Goal: Communication & Community: Answer question/provide support

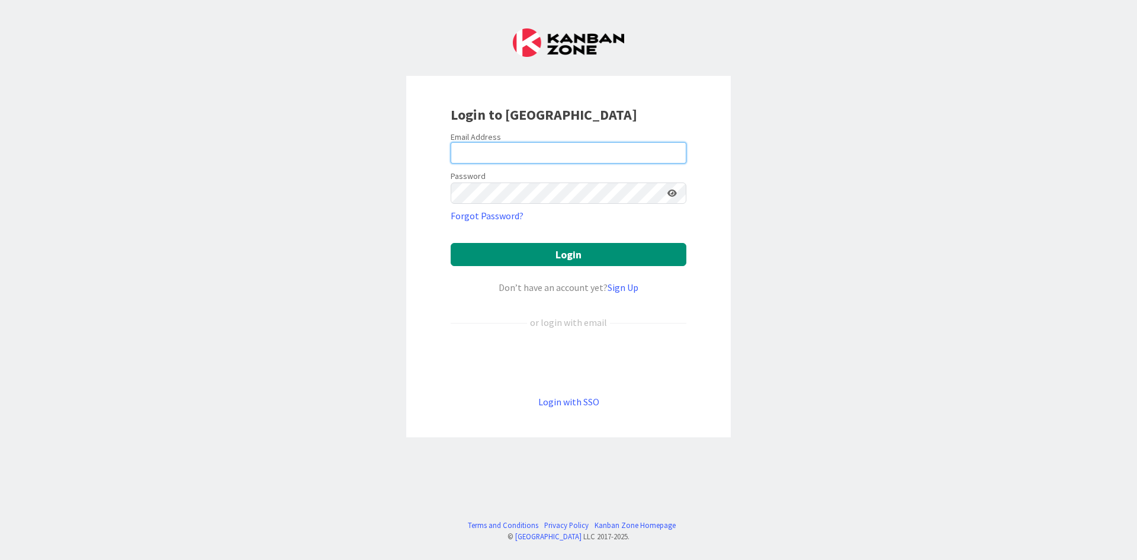
click at [468, 152] on input "email" at bounding box center [569, 152] width 236 height 21
type input "[PERSON_NAME][EMAIL_ADDRESS][DOMAIN_NAME]"
click at [451, 243] on button "Login" at bounding box center [569, 254] width 236 height 23
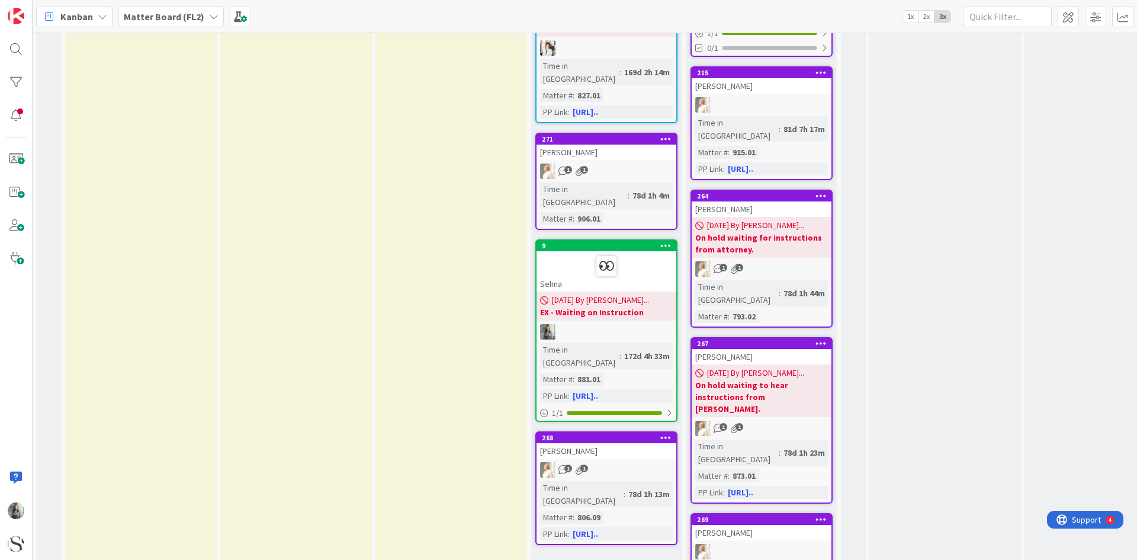
scroll to position [974, 0]
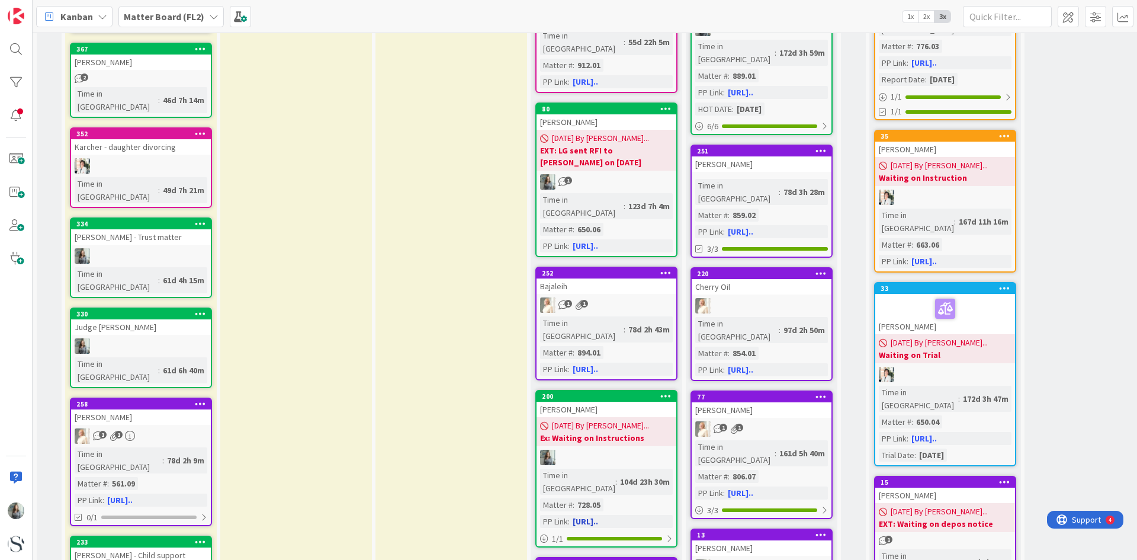
click at [616, 401] on div "[PERSON_NAME]" at bounding box center [607, 408] width 140 height 15
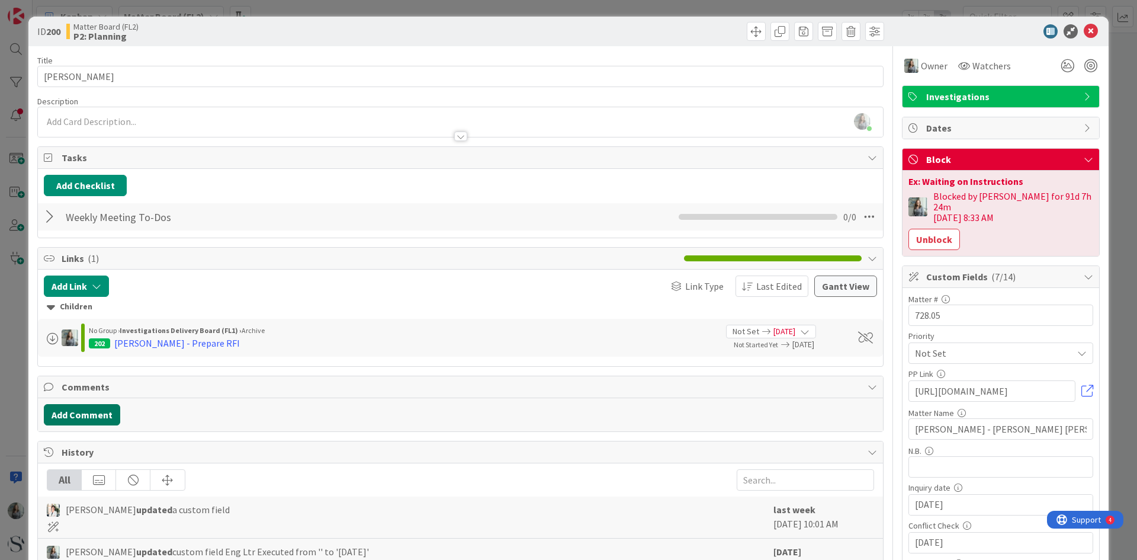
click at [89, 412] on button "Add Comment" at bounding box center [82, 414] width 76 height 21
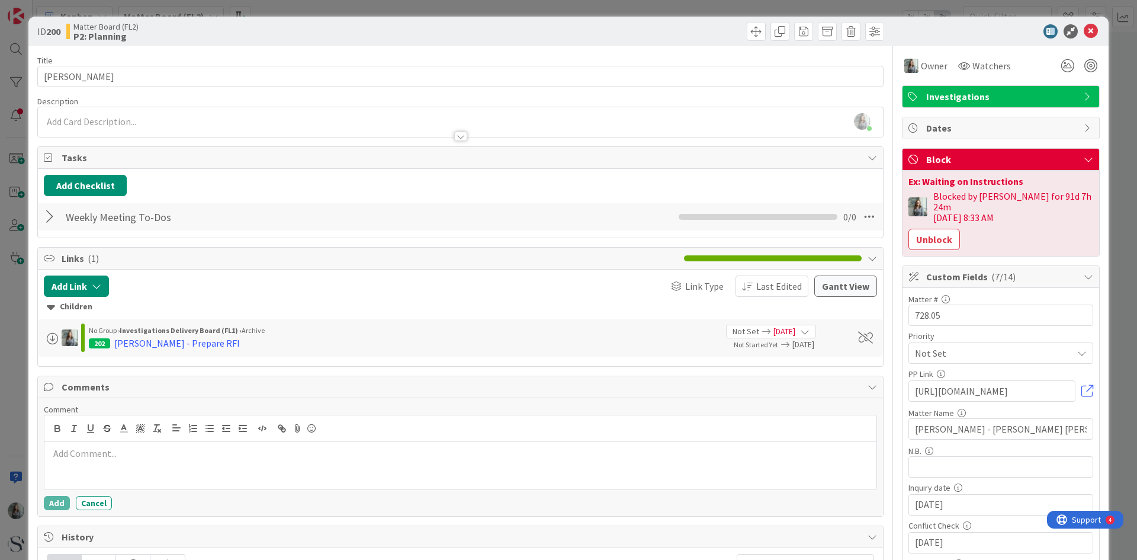
click at [108, 455] on p at bounding box center [460, 453] width 823 height 14
click at [60, 504] on button "Add" at bounding box center [57, 503] width 26 height 14
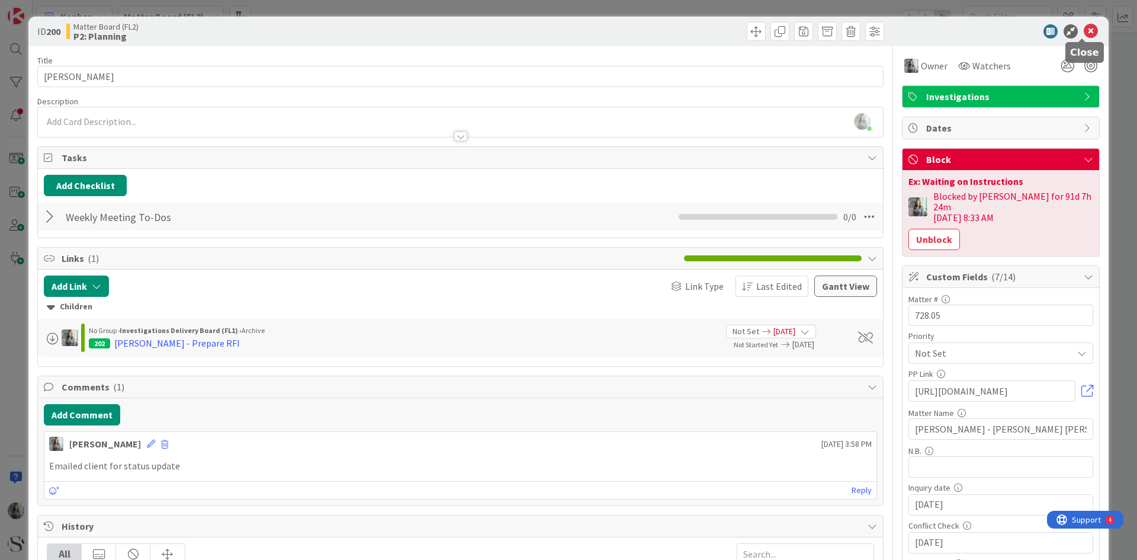
click at [1087, 30] on icon at bounding box center [1091, 31] width 14 height 14
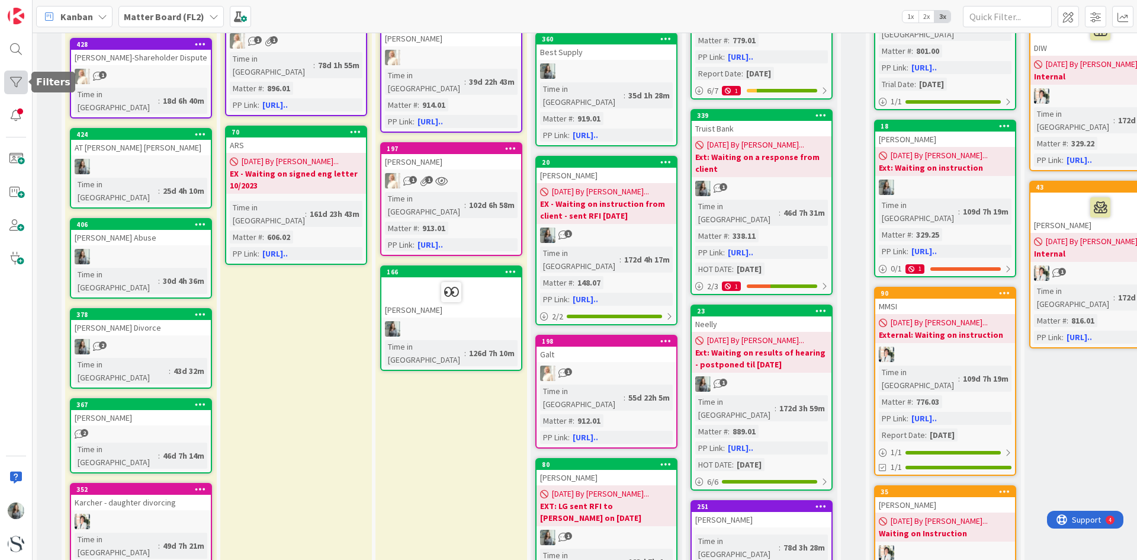
click at [25, 85] on div at bounding box center [16, 82] width 24 height 24
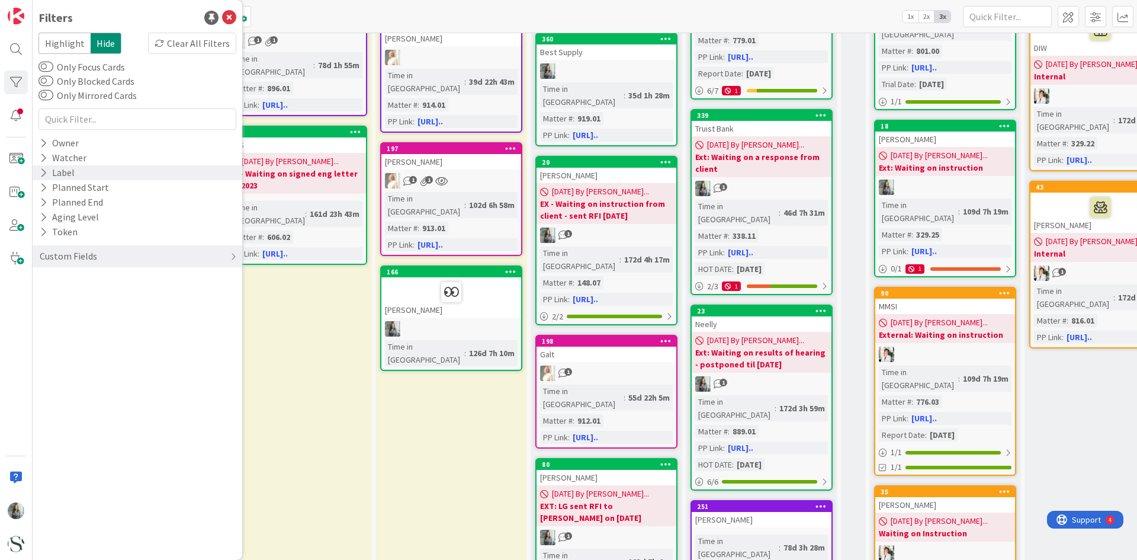
click at [44, 171] on icon at bounding box center [44, 173] width 8 height 10
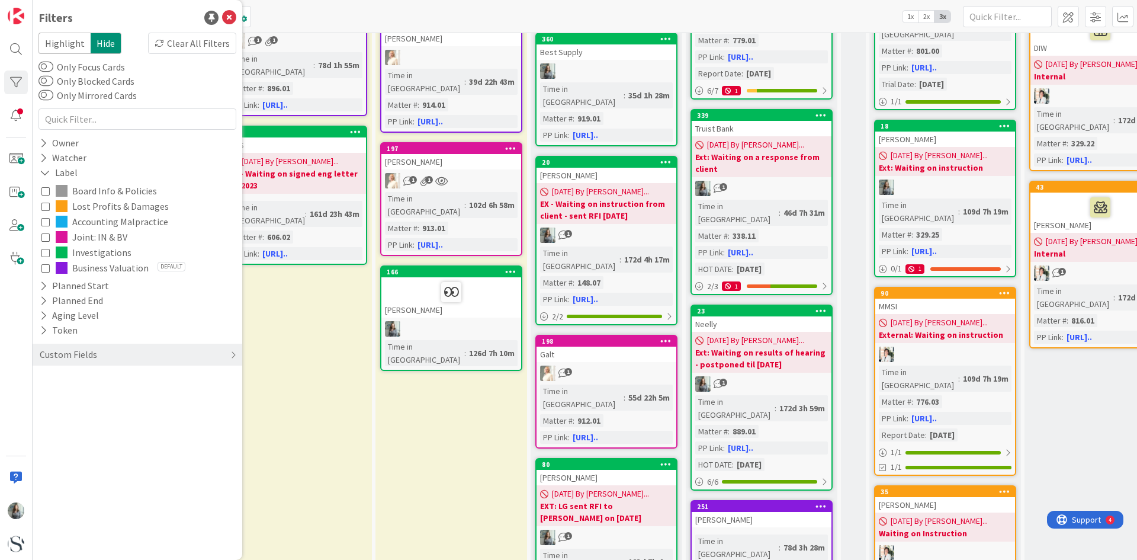
click at [44, 254] on icon at bounding box center [45, 252] width 8 height 8
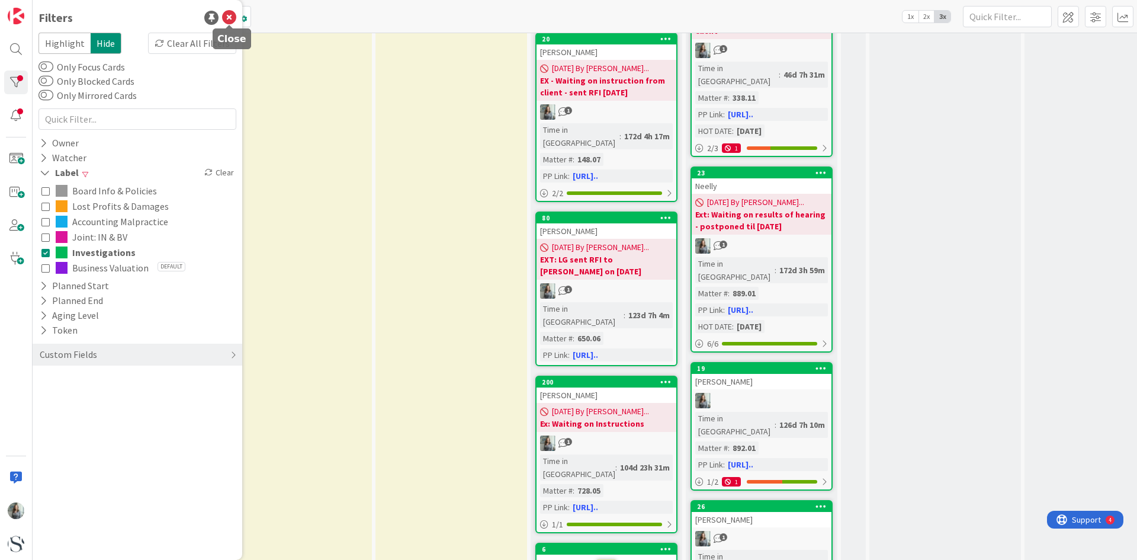
click at [229, 21] on icon at bounding box center [229, 18] width 14 height 14
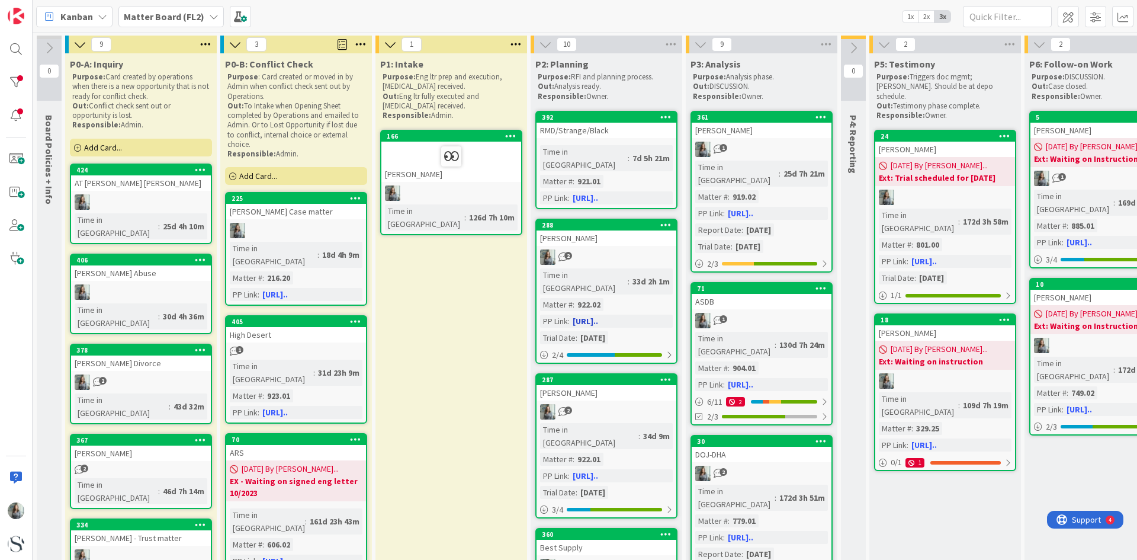
click at [619, 251] on div "2" at bounding box center [607, 256] width 140 height 15
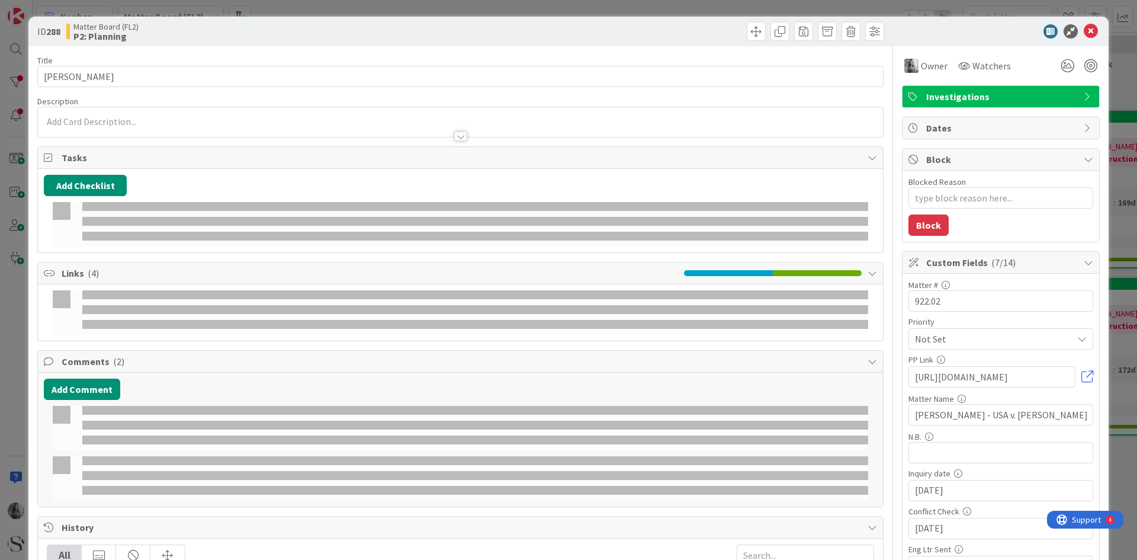
type textarea "x"
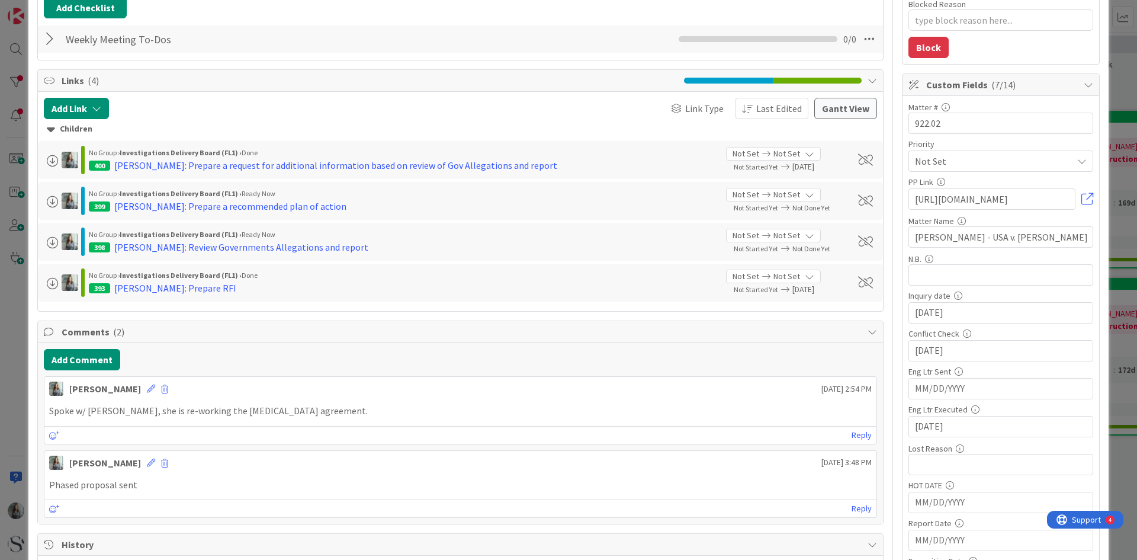
scroll to position [237, 0]
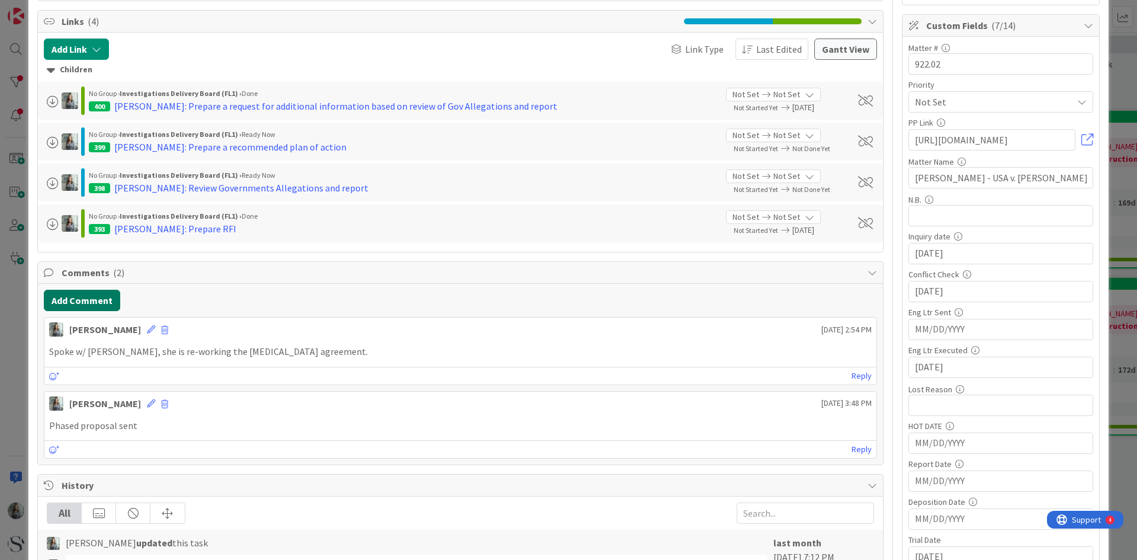
click at [92, 297] on button "Add Comment" at bounding box center [82, 300] width 76 height 21
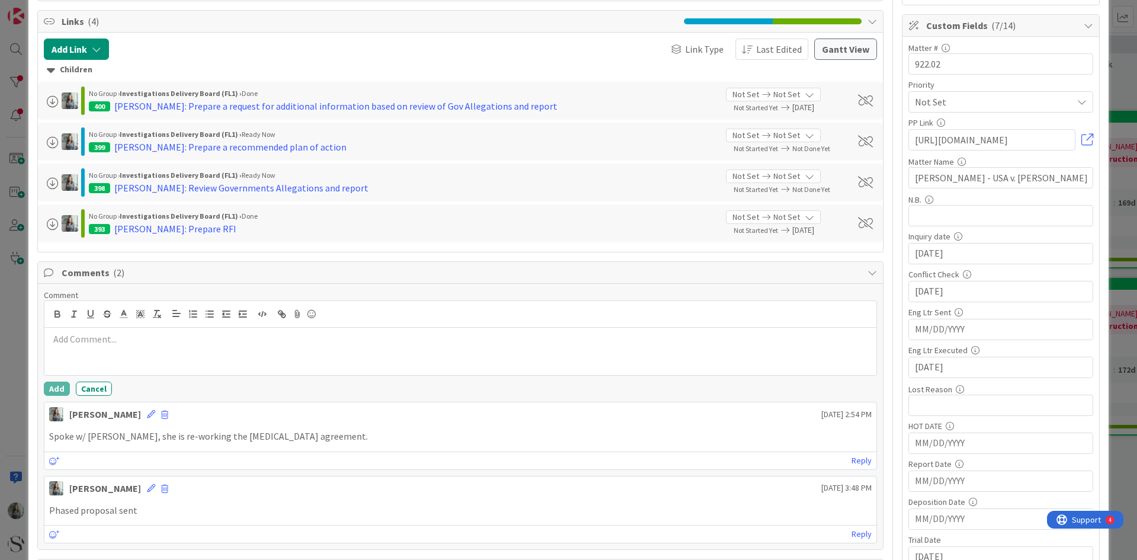
click at [111, 343] on p at bounding box center [460, 339] width 823 height 14
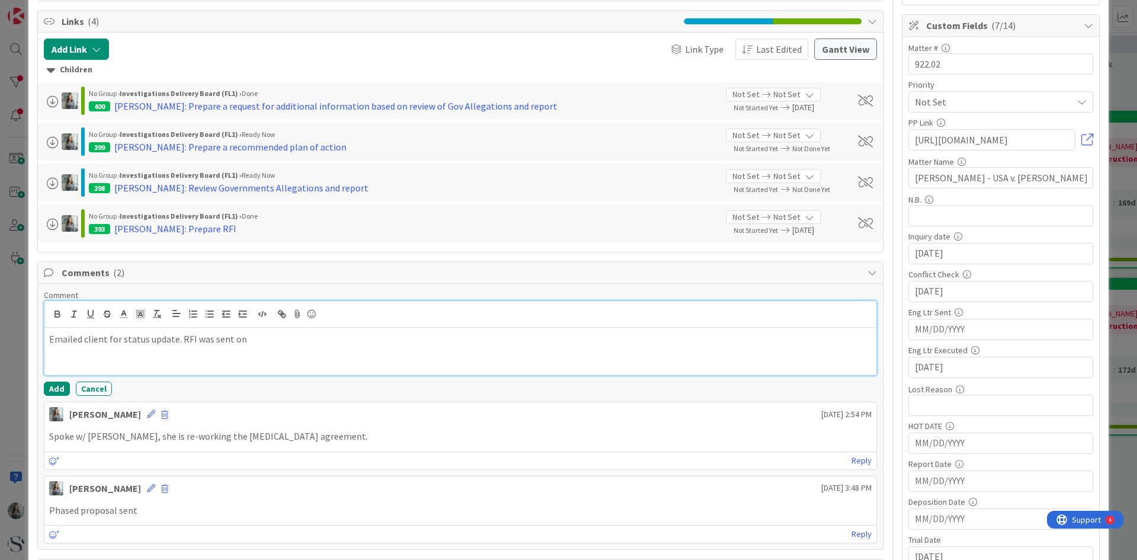
click at [256, 339] on p "Emailed client for status update. RFI was sent on" at bounding box center [460, 339] width 823 height 14
copy p "Emailed client for status update. RFI was sent on 07/30/2025"
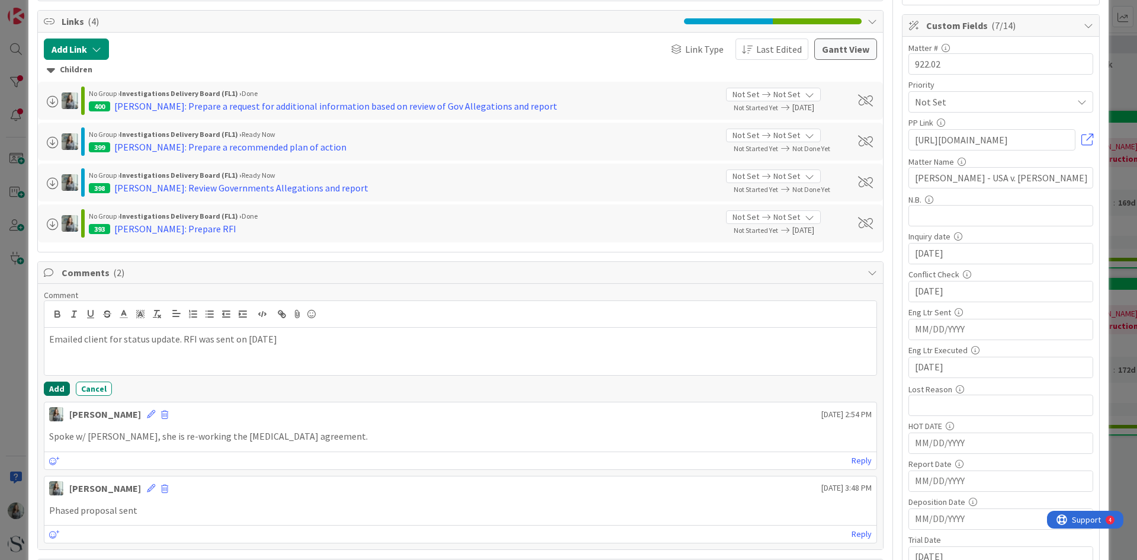
click at [63, 388] on button "Add" at bounding box center [57, 388] width 26 height 14
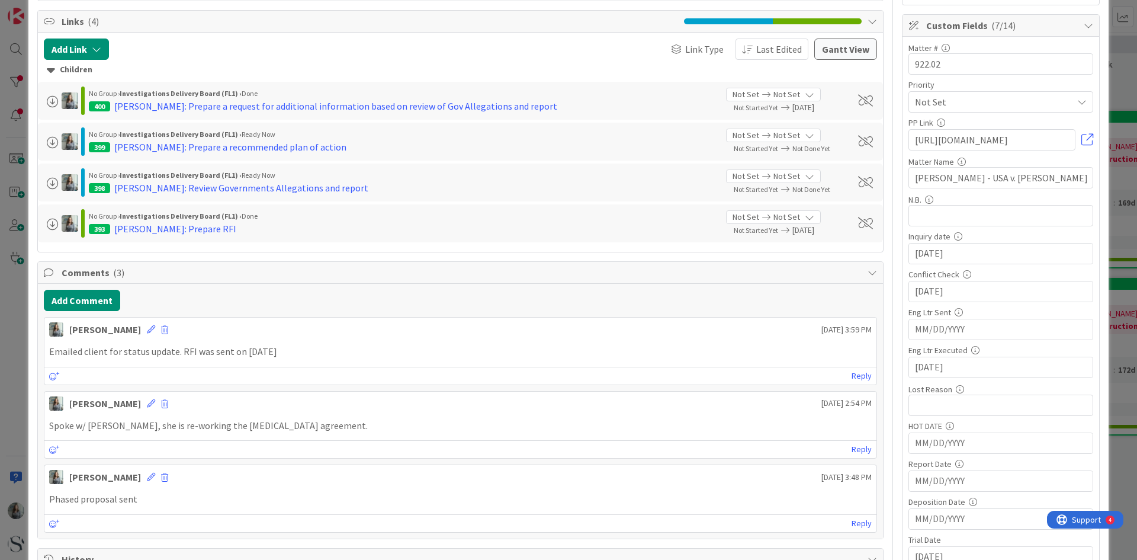
scroll to position [0, 0]
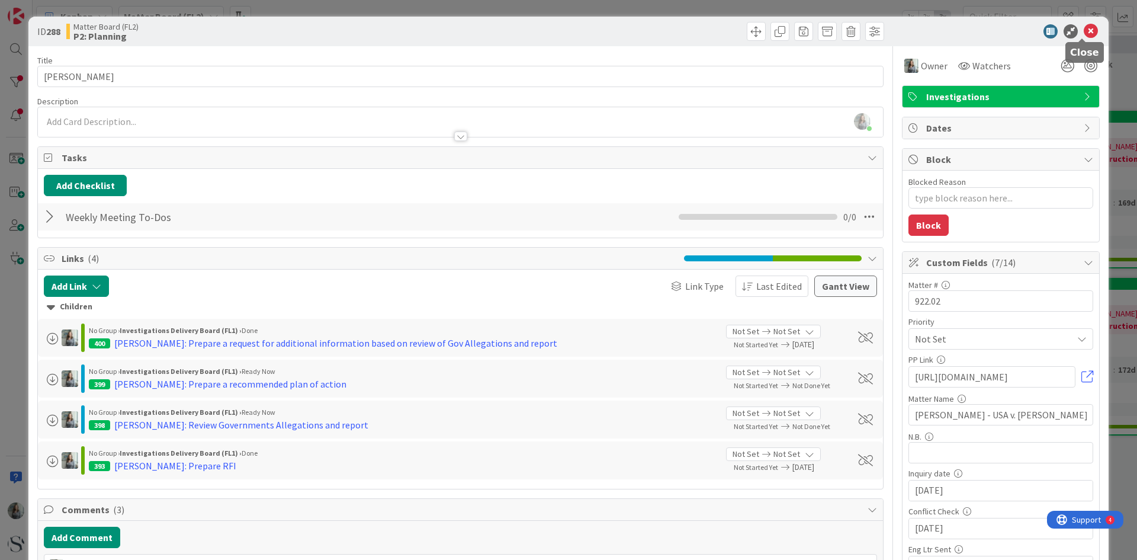
click at [1084, 28] on icon at bounding box center [1091, 31] width 14 height 14
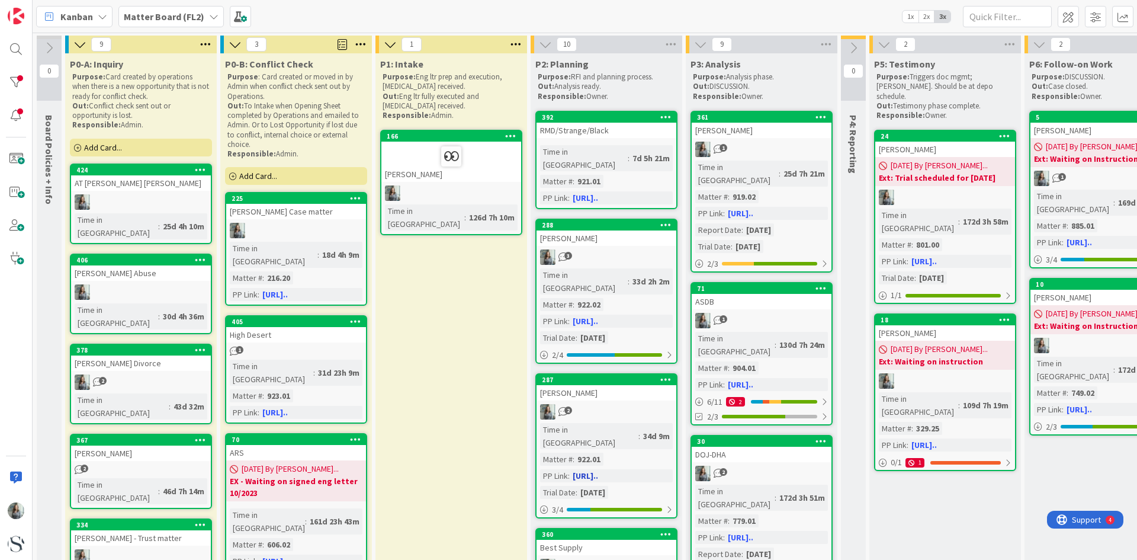
click at [633, 404] on div "2" at bounding box center [607, 411] width 140 height 15
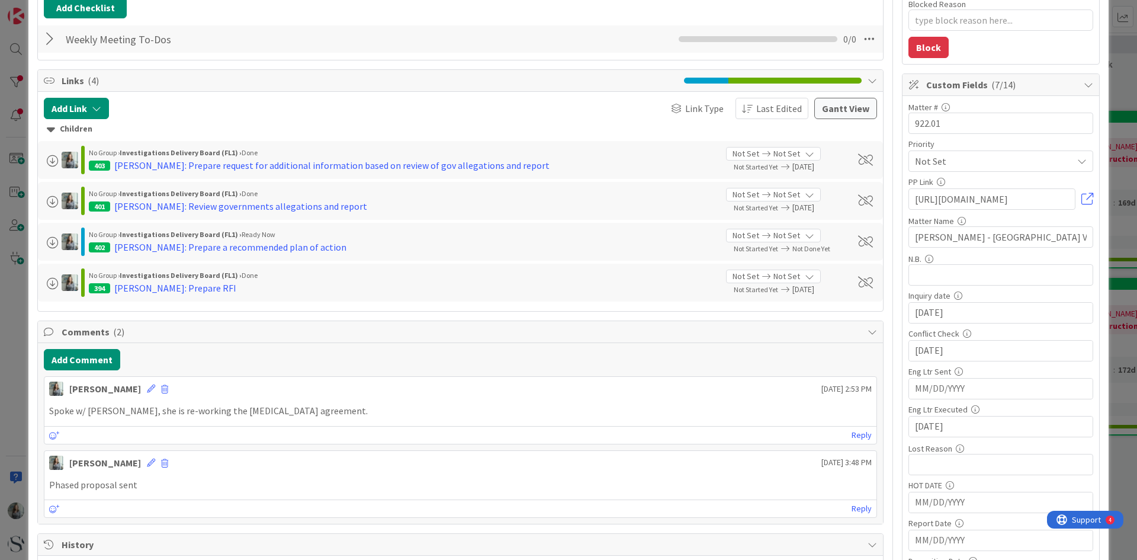
scroll to position [237, 0]
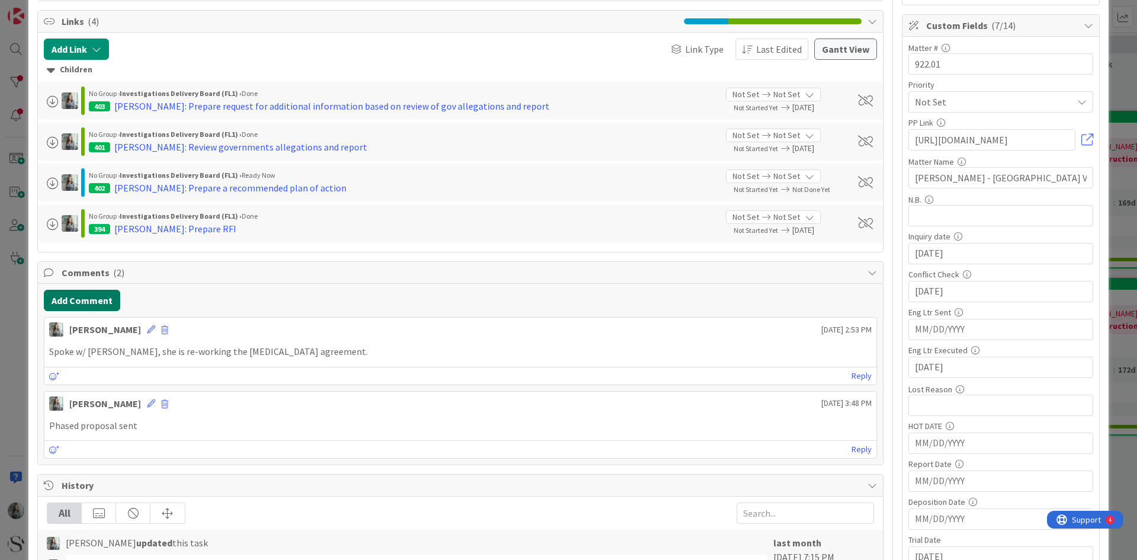
click at [89, 301] on button "Add Comment" at bounding box center [82, 300] width 76 height 21
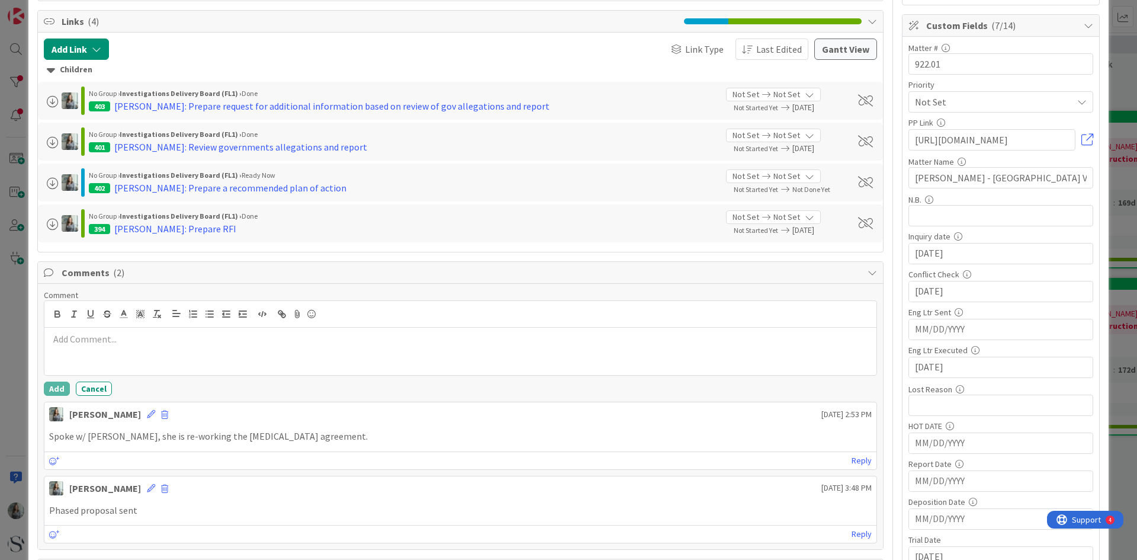
click at [156, 338] on p at bounding box center [460, 339] width 823 height 14
click at [60, 388] on button "Add" at bounding box center [57, 388] width 26 height 14
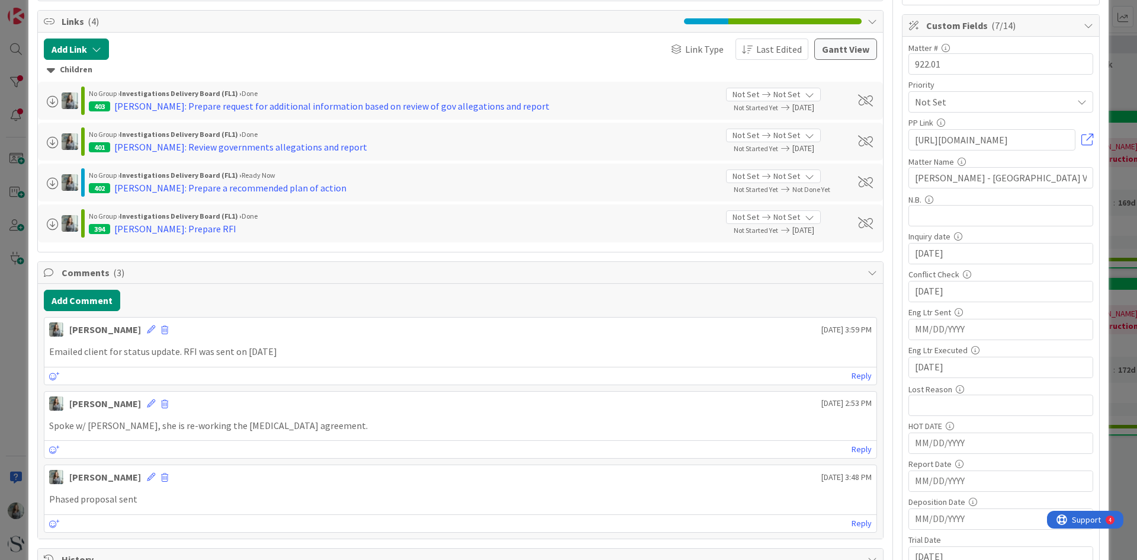
scroll to position [0, 0]
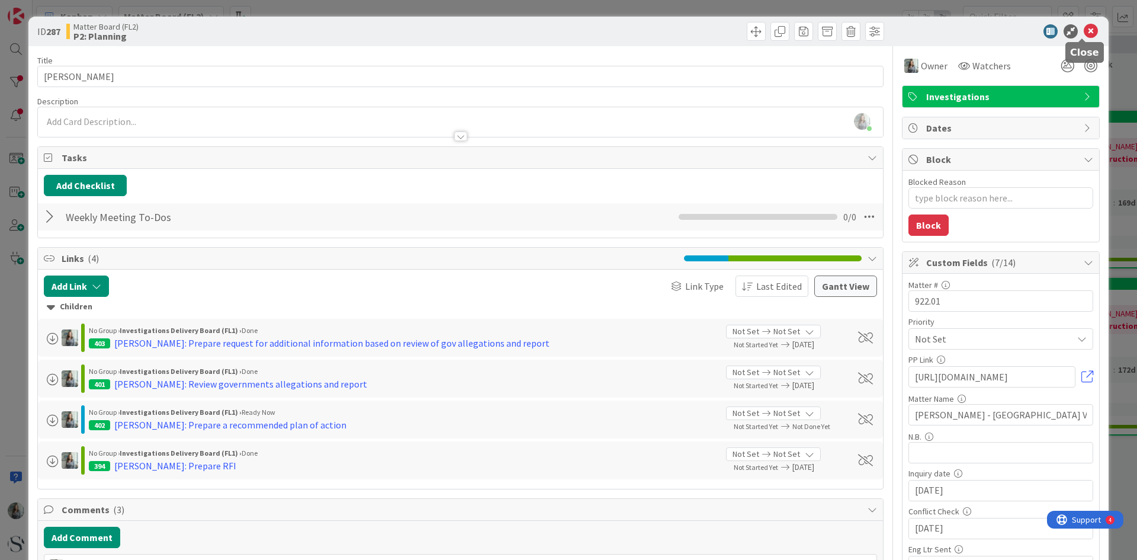
click at [1085, 28] on icon at bounding box center [1091, 31] width 14 height 14
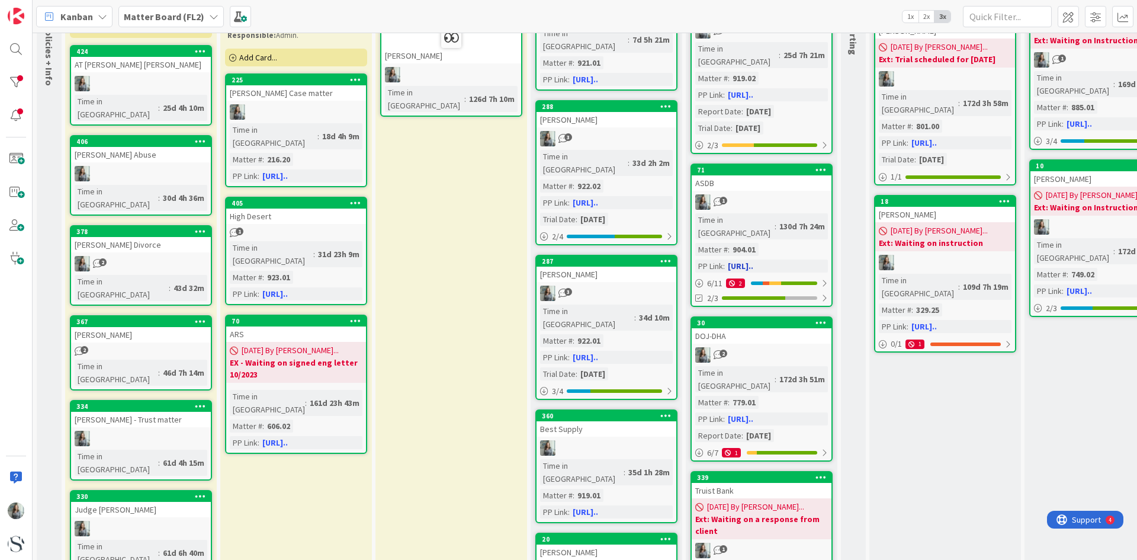
scroll to position [178, 0]
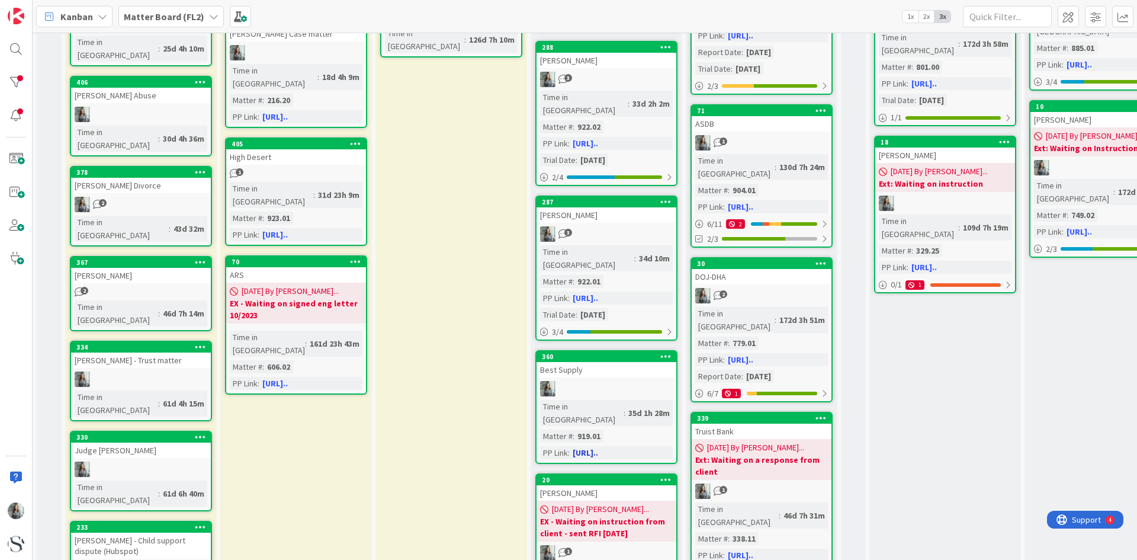
click at [612, 362] on div "Best Supply" at bounding box center [607, 369] width 140 height 15
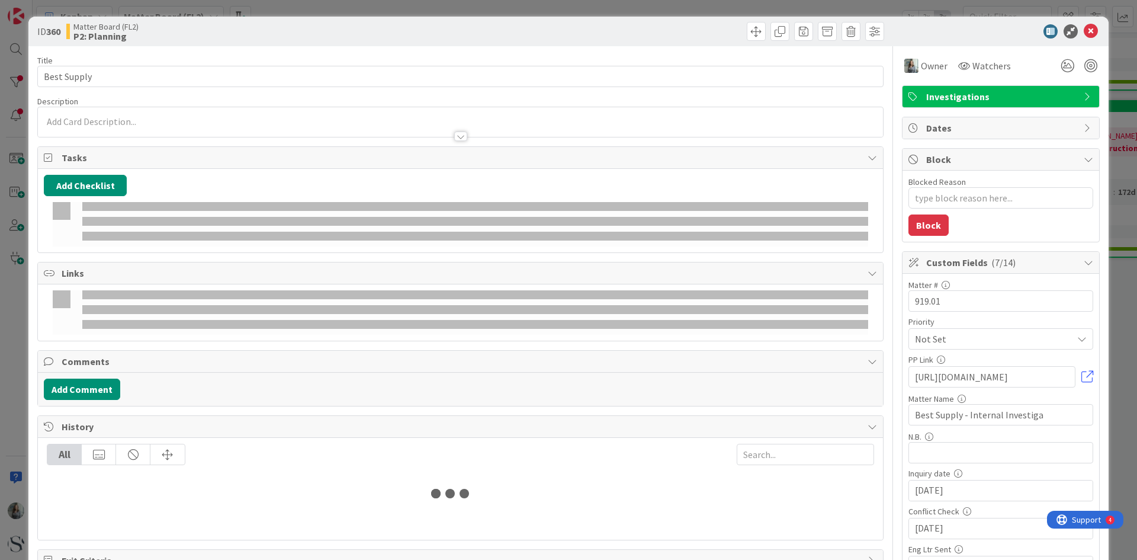
type textarea "x"
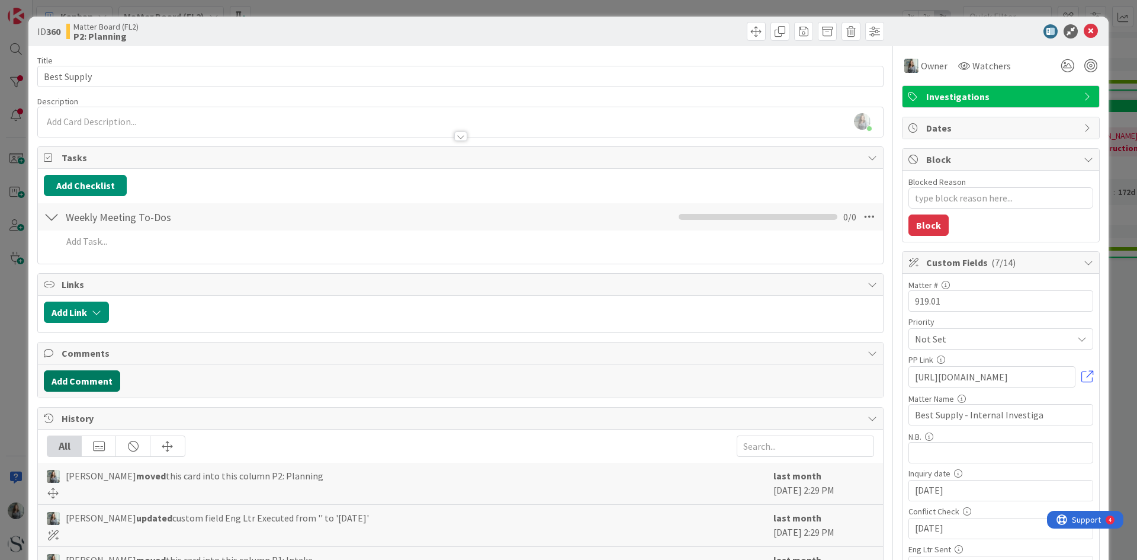
click at [113, 377] on button "Add Comment" at bounding box center [82, 380] width 76 height 21
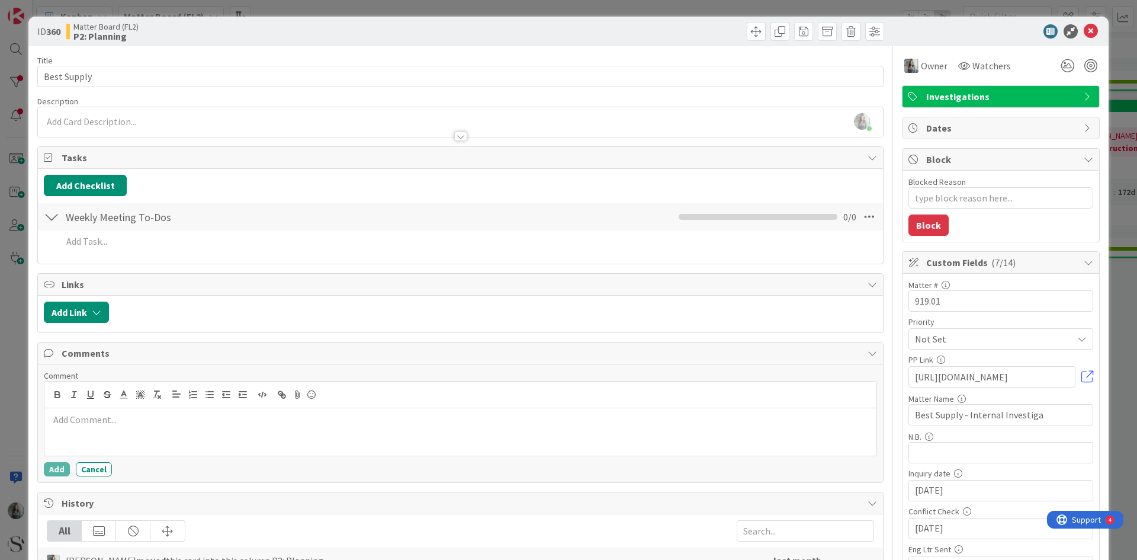
click at [95, 424] on p at bounding box center [460, 420] width 823 height 14
click at [52, 466] on button "Add" at bounding box center [57, 469] width 26 height 14
type textarea "x"
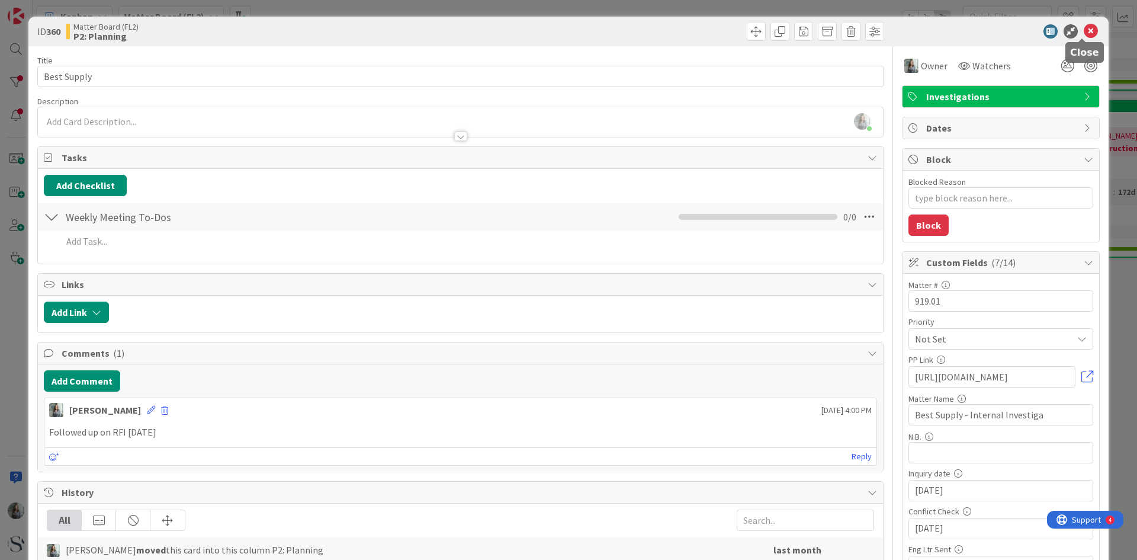
click at [1084, 30] on icon at bounding box center [1091, 31] width 14 height 14
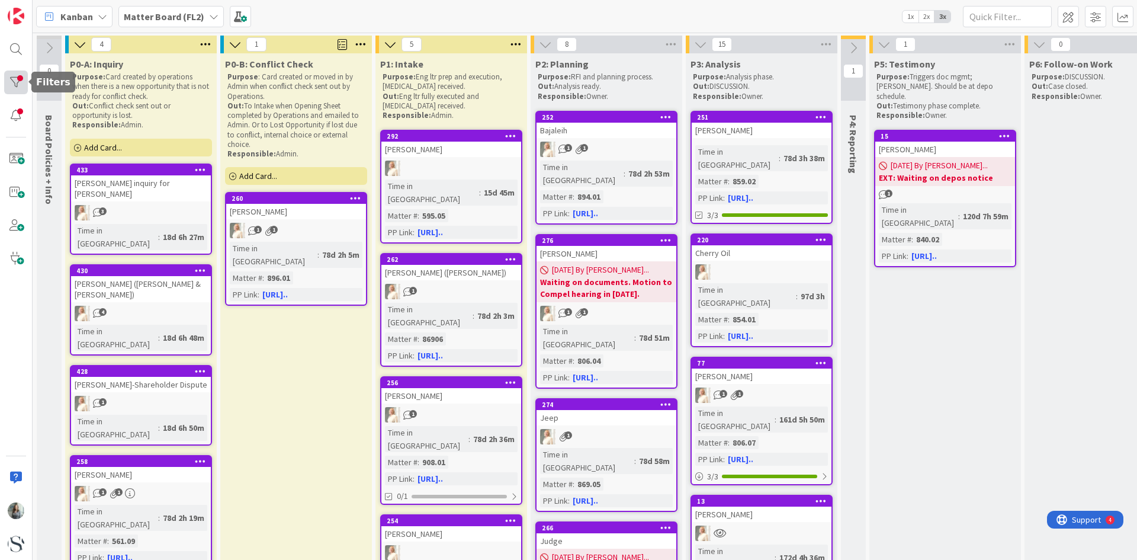
click at [25, 88] on div at bounding box center [16, 82] width 24 height 24
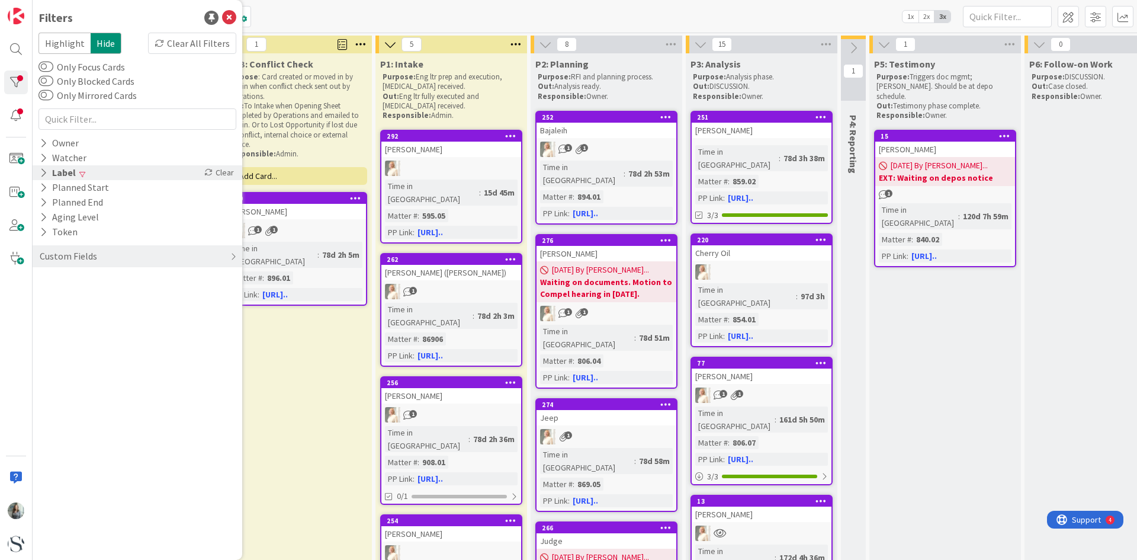
click at [54, 175] on div "Label" at bounding box center [57, 172] width 38 height 15
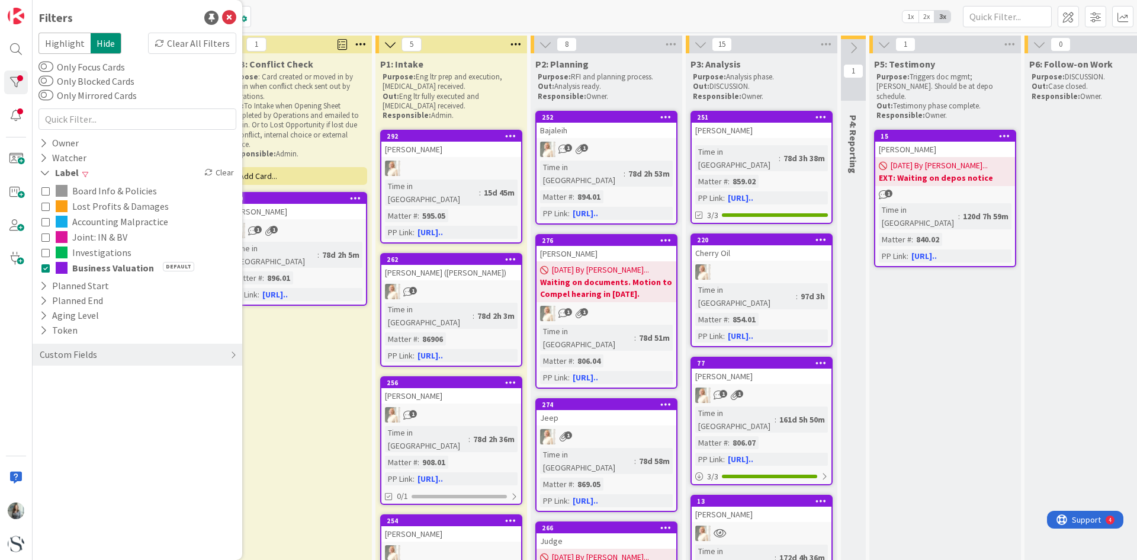
click at [44, 267] on icon at bounding box center [45, 268] width 8 height 8
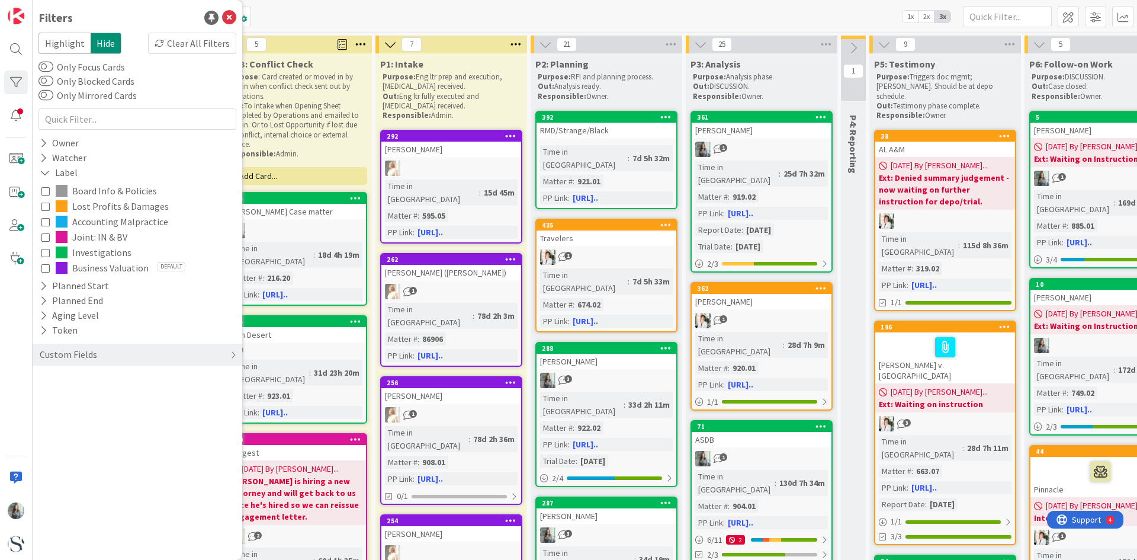
click at [45, 250] on icon at bounding box center [45, 252] width 8 height 8
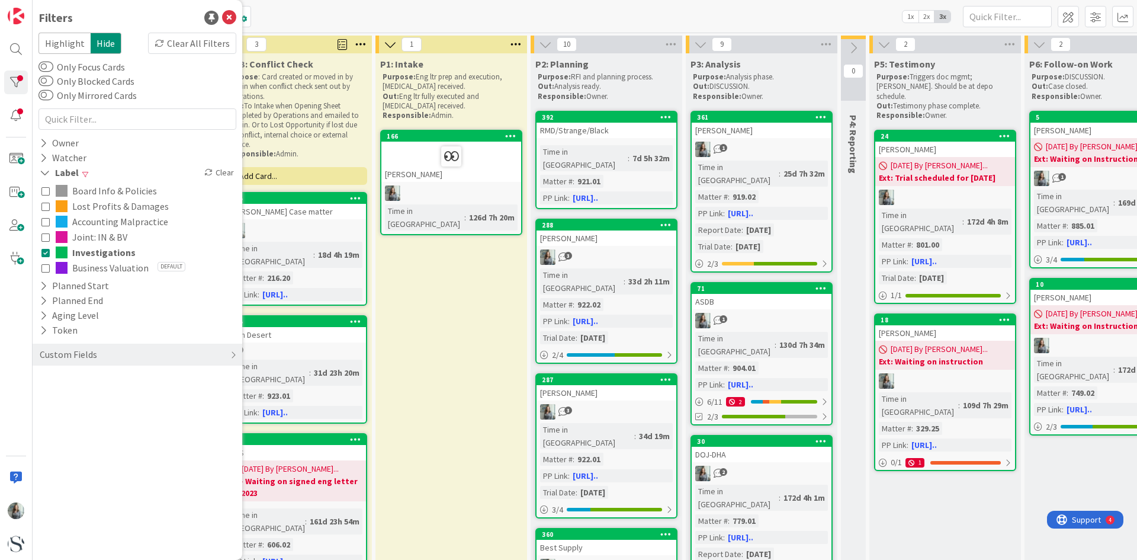
click at [45, 239] on icon at bounding box center [45, 237] width 8 height 8
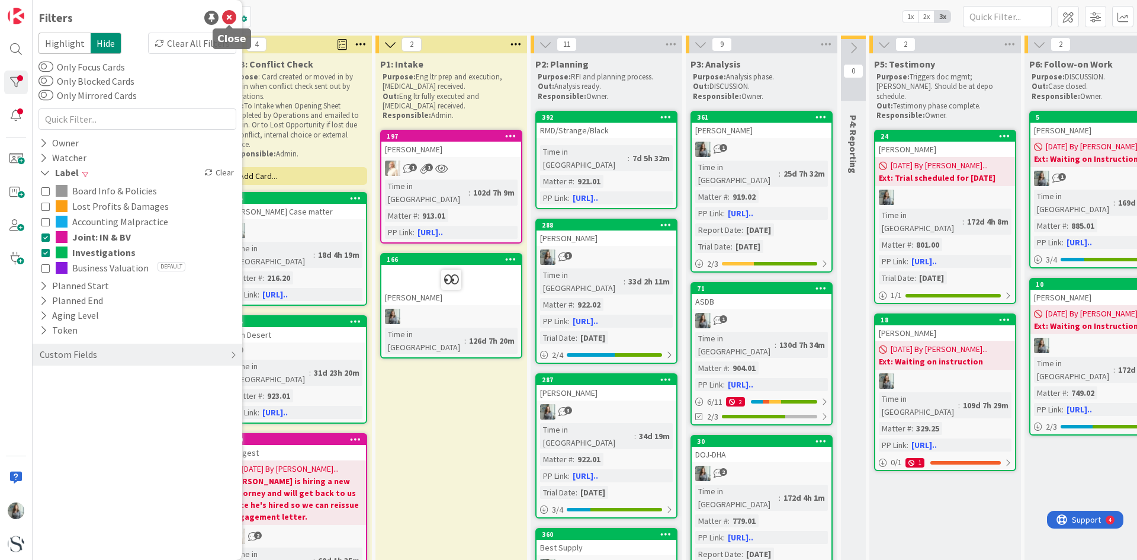
click at [228, 22] on icon at bounding box center [229, 18] width 14 height 14
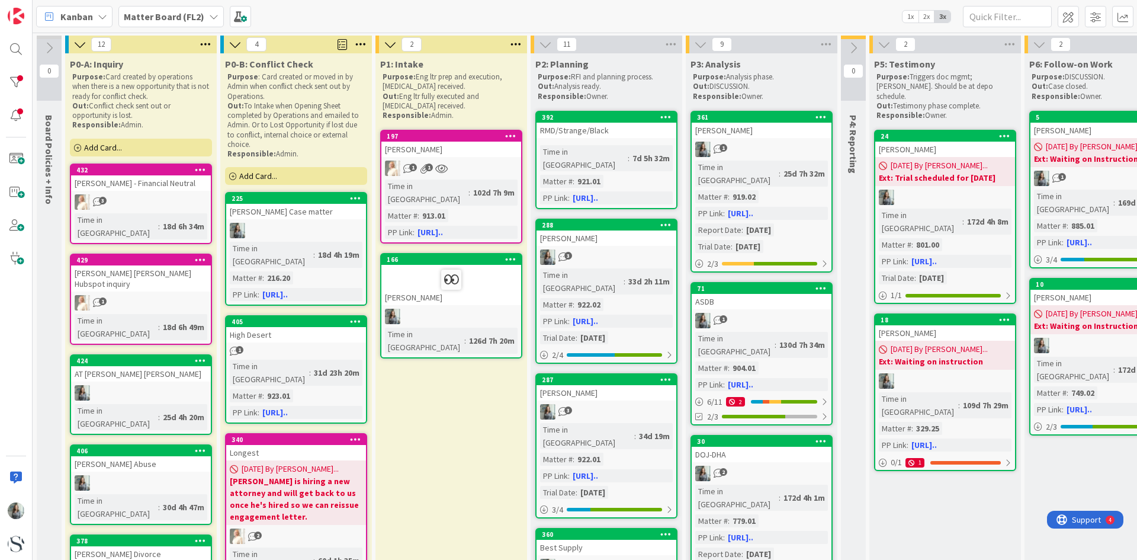
scroll to position [59, 0]
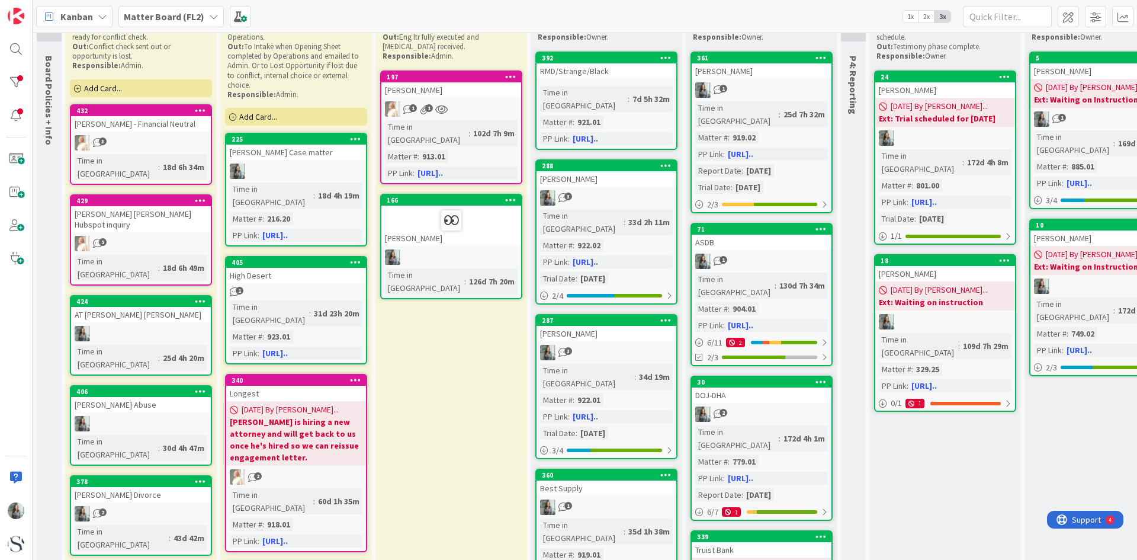
click at [136, 307] on div "AT [PERSON_NAME] [PERSON_NAME]" at bounding box center [141, 314] width 140 height 15
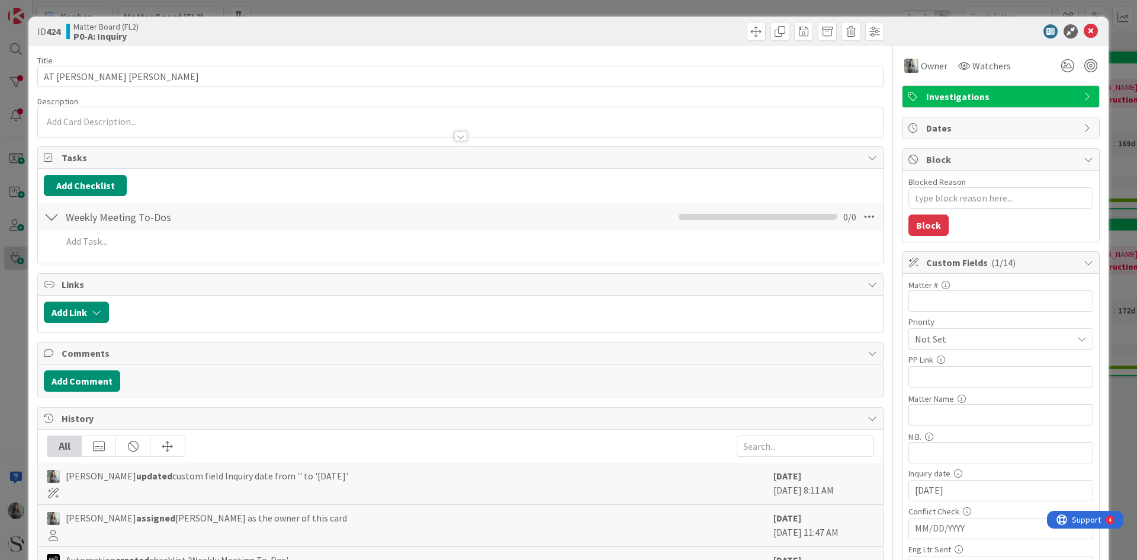
type textarea "x"
click at [88, 382] on button "Add Comment" at bounding box center [82, 380] width 76 height 21
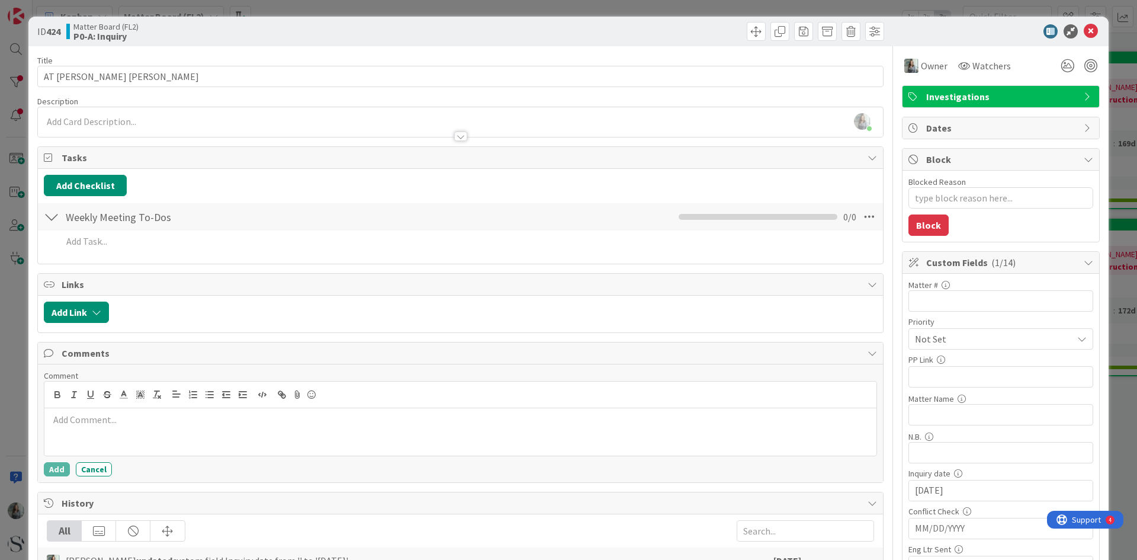
click at [82, 419] on p at bounding box center [460, 420] width 823 height 14
click at [53, 470] on button "Add" at bounding box center [57, 469] width 26 height 14
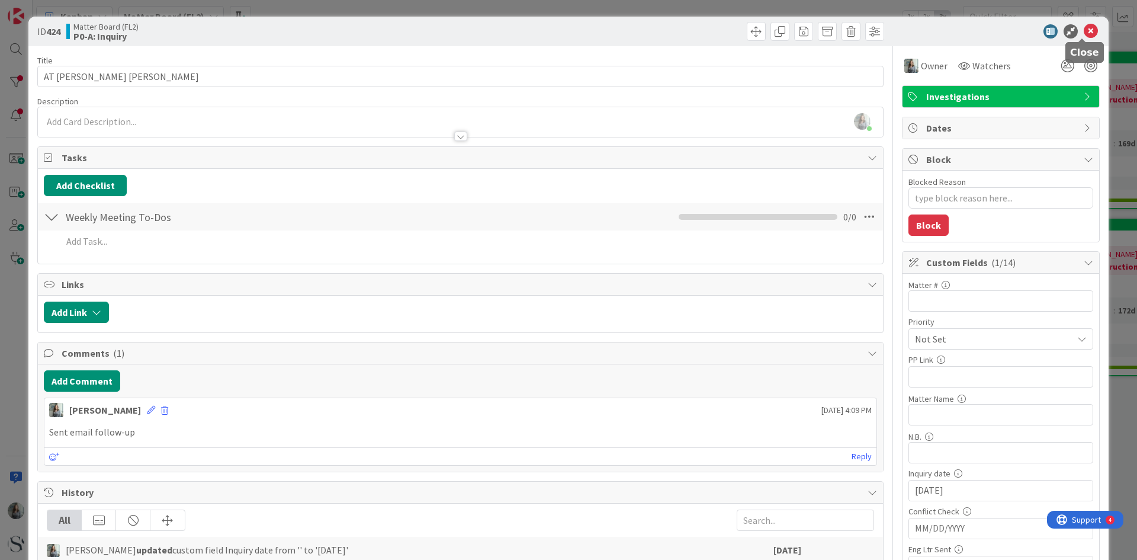
click at [1086, 29] on icon at bounding box center [1091, 31] width 14 height 14
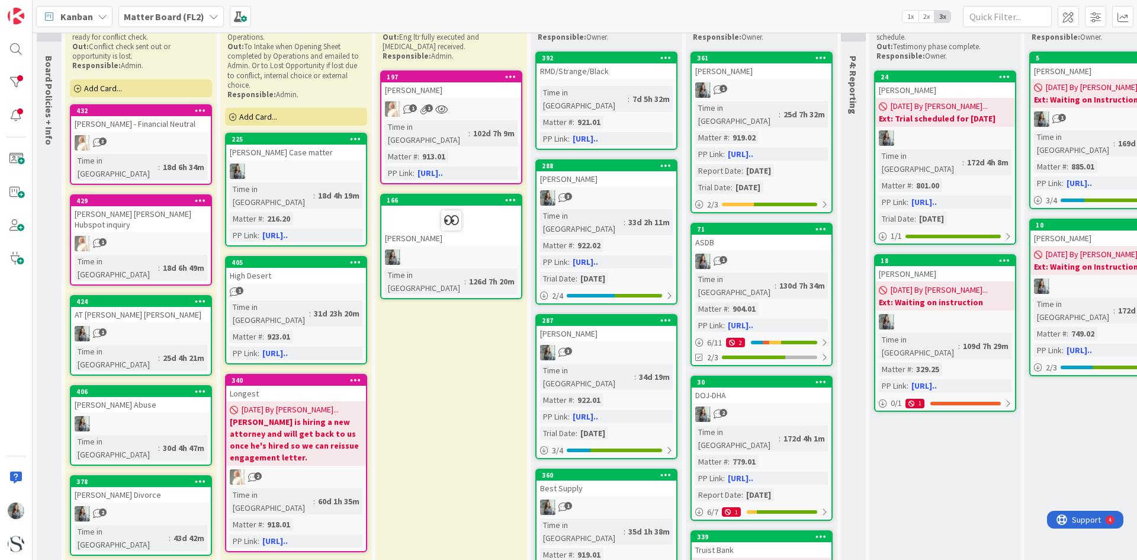
click at [114, 487] on div "[PERSON_NAME] Divorce" at bounding box center [141, 494] width 140 height 15
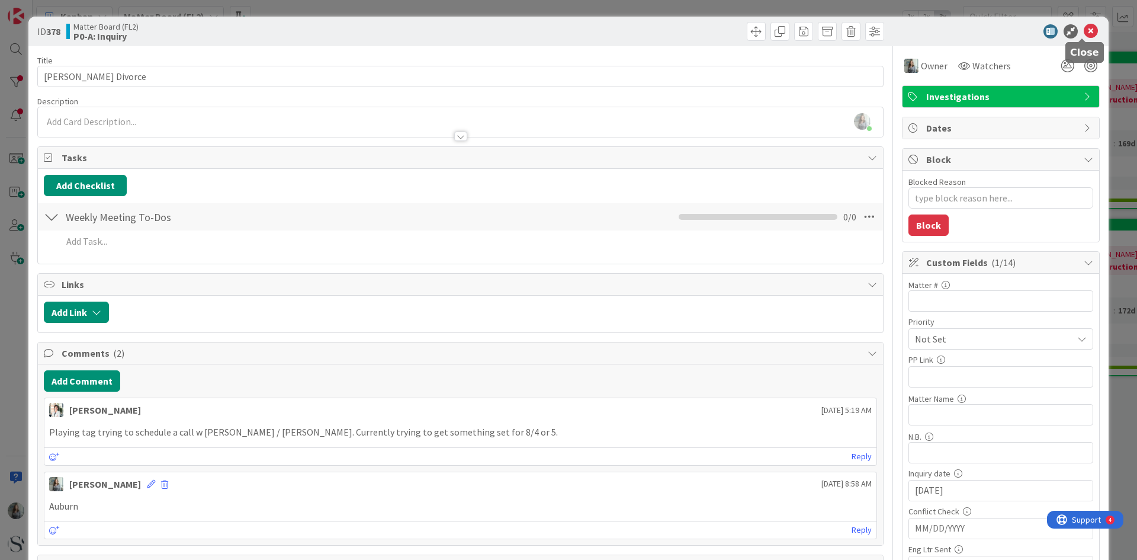
click at [1084, 31] on icon at bounding box center [1091, 31] width 14 height 14
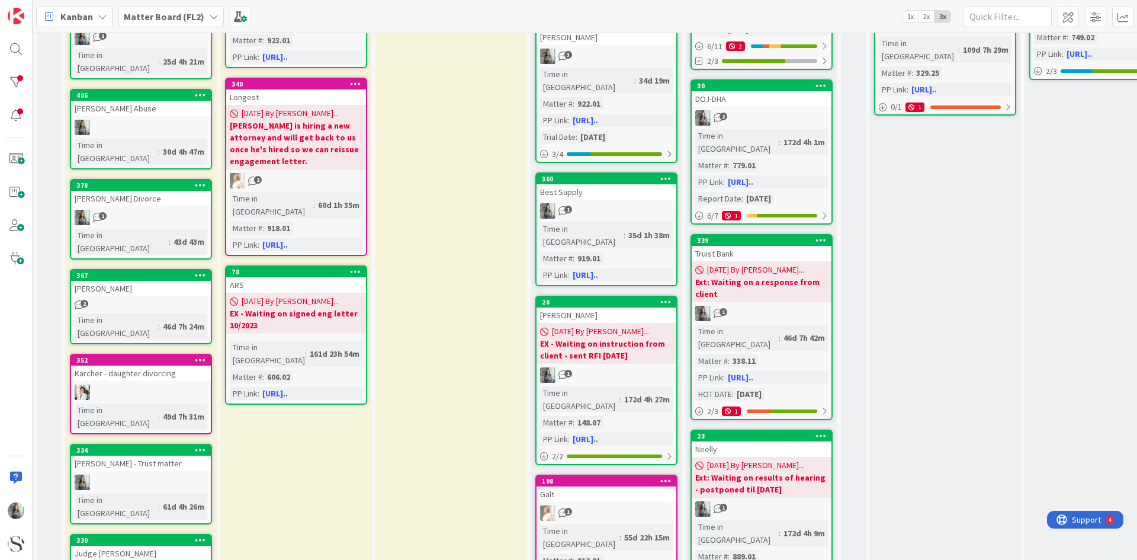
scroll to position [415, 0]
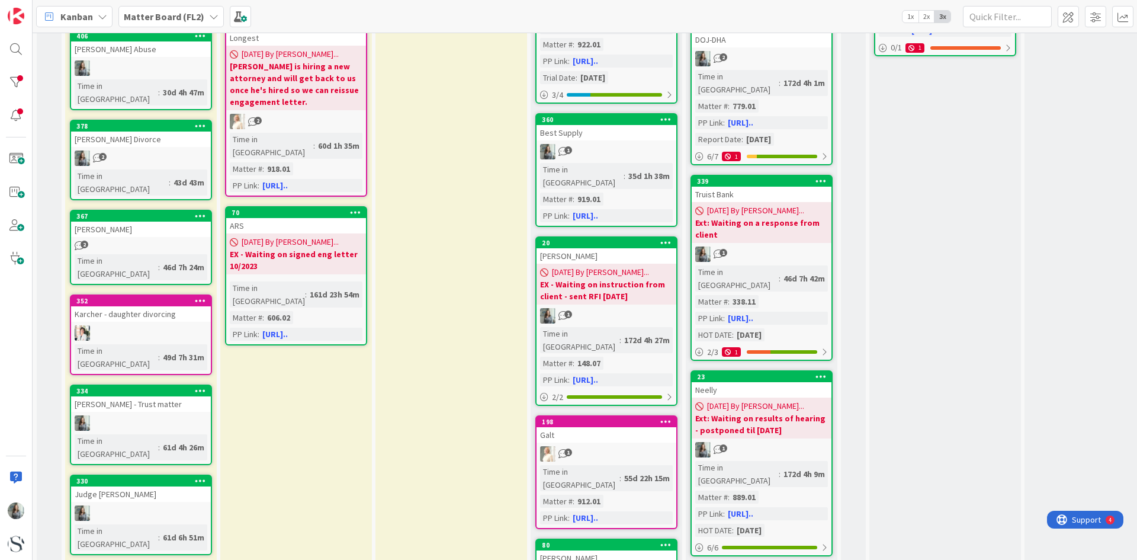
click at [165, 486] on div "Judge [PERSON_NAME]" at bounding box center [141, 493] width 140 height 15
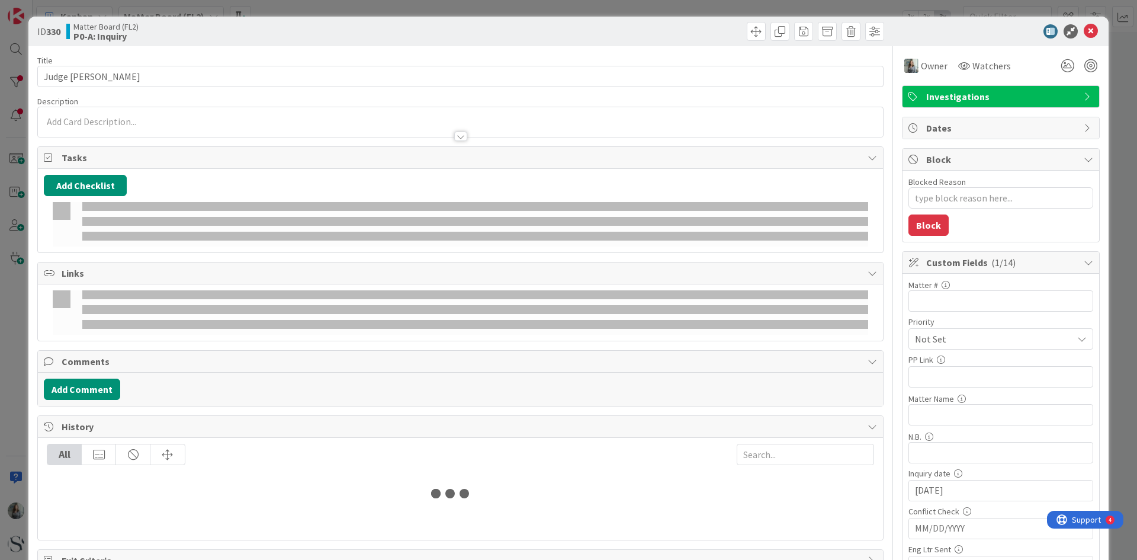
type textarea "x"
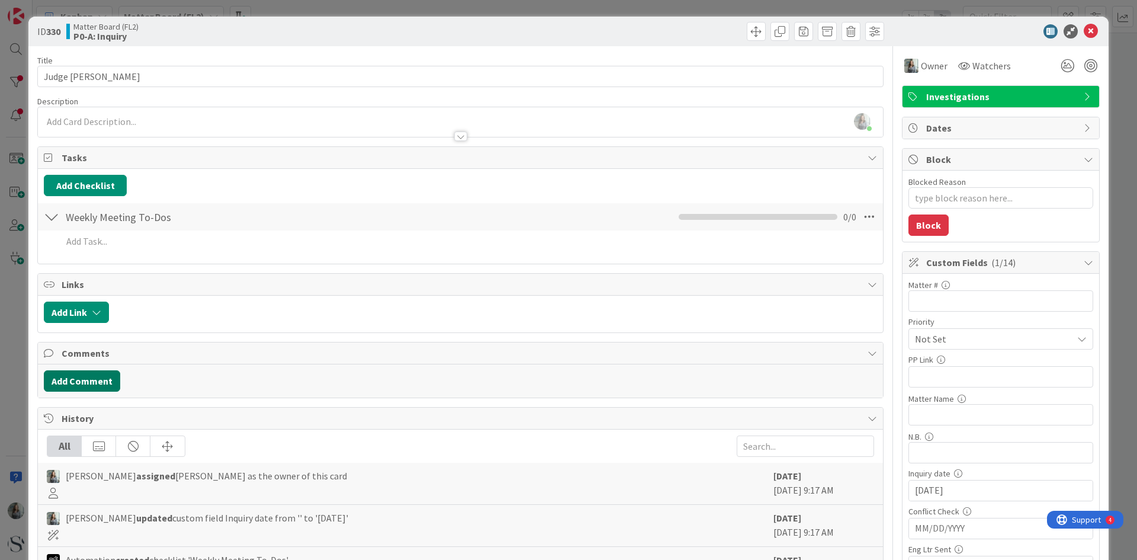
click at [81, 376] on button "Add Comment" at bounding box center [82, 380] width 76 height 21
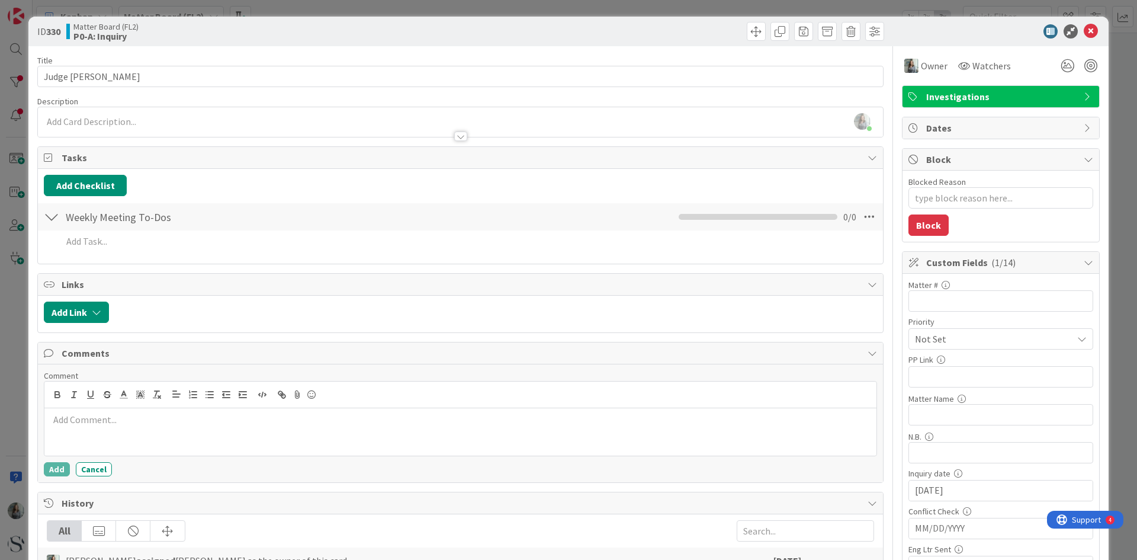
click at [88, 432] on div at bounding box center [460, 431] width 832 height 47
click at [266, 421] on p "Followed up with Judge [PERSON_NAME] [PHONE_NUMBER]." at bounding box center [460, 420] width 823 height 14
click at [58, 468] on button "Add" at bounding box center [57, 469] width 26 height 14
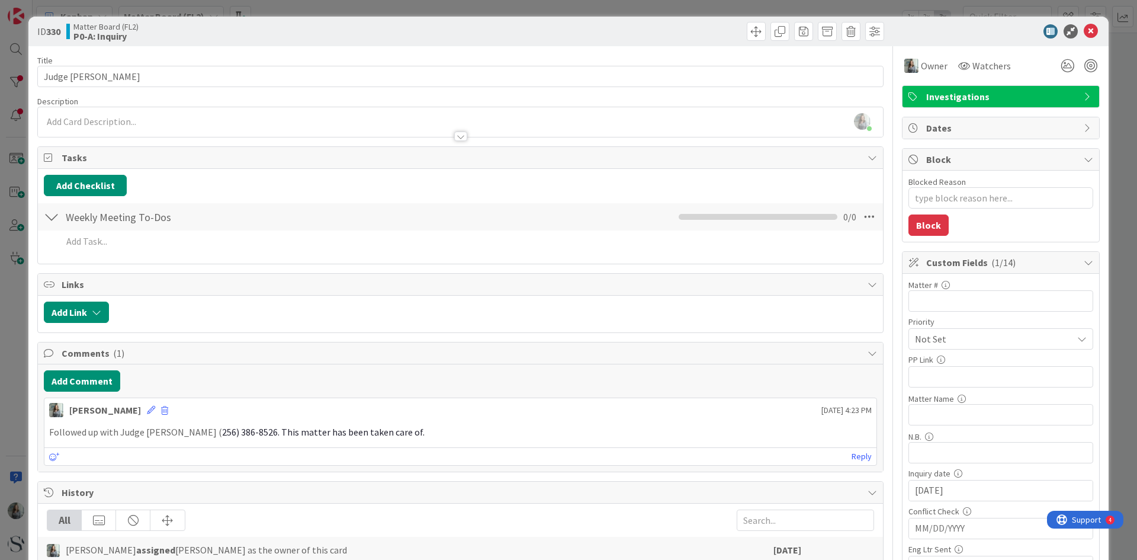
type textarea "x"
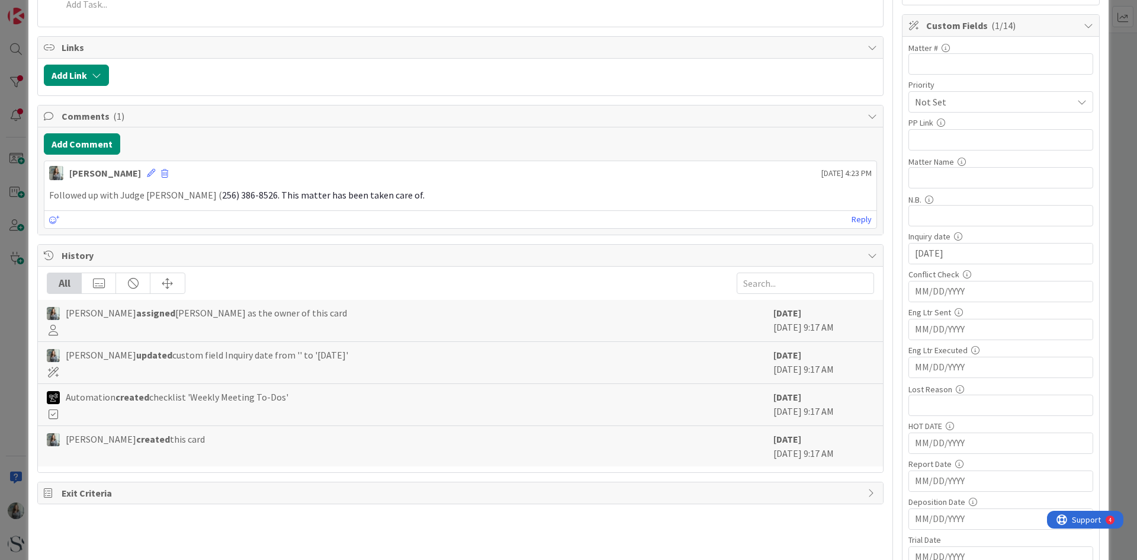
scroll to position [296, 0]
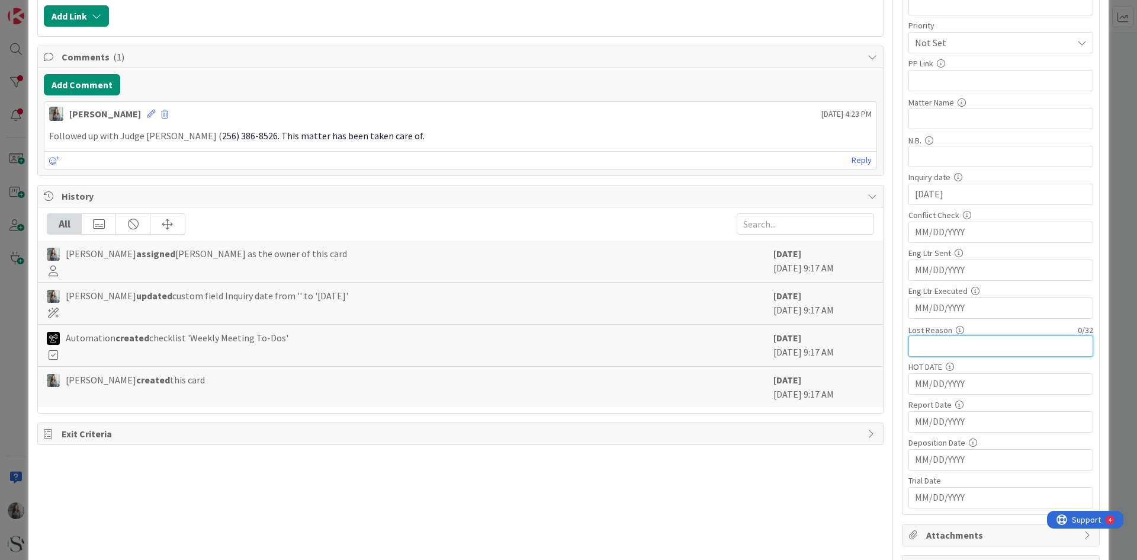
click at [930, 346] on input "text" at bounding box center [1000, 345] width 185 height 21
type input "The just h"
type textarea "x"
type input "The just"
type textarea "x"
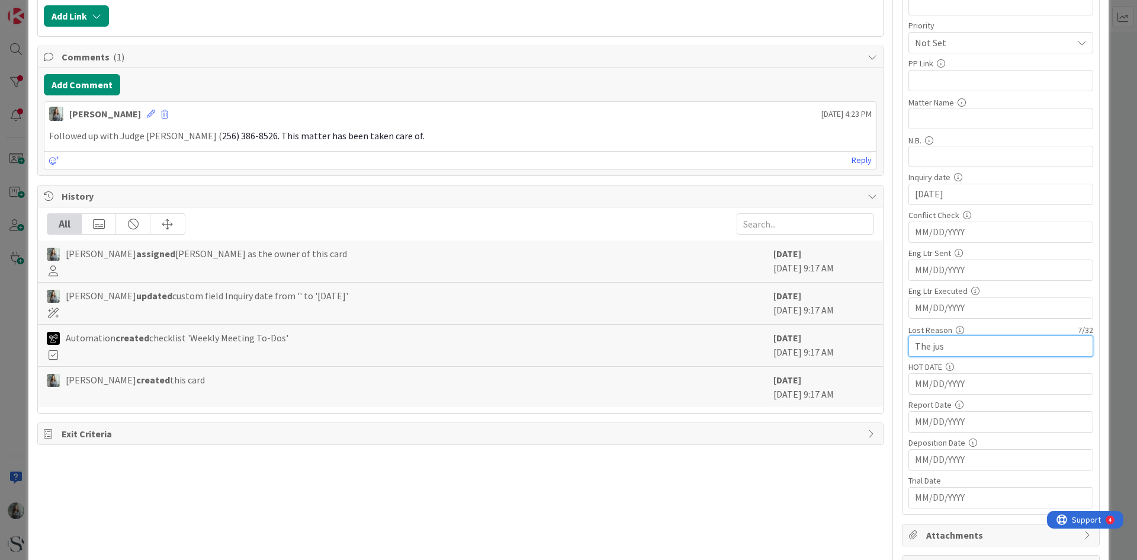
type input "The ju"
type textarea "x"
type input "The jud"
type textarea "x"
type input "The judge had the matter taken c"
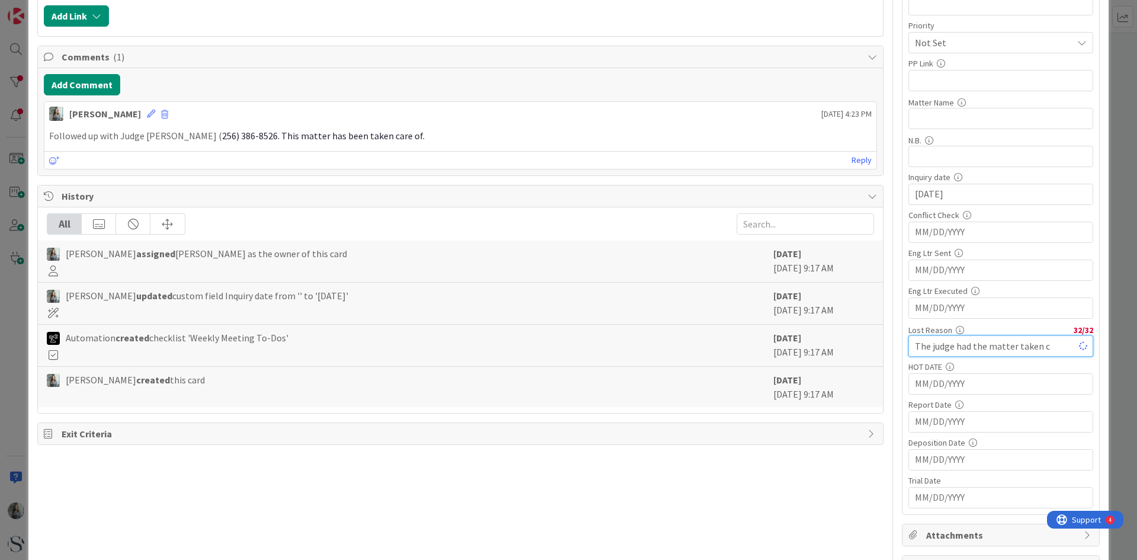
type textarea "x"
type input "The judge had the matter taken"
type textarea "x"
type input "The judge had the matter"
type textarea "x"
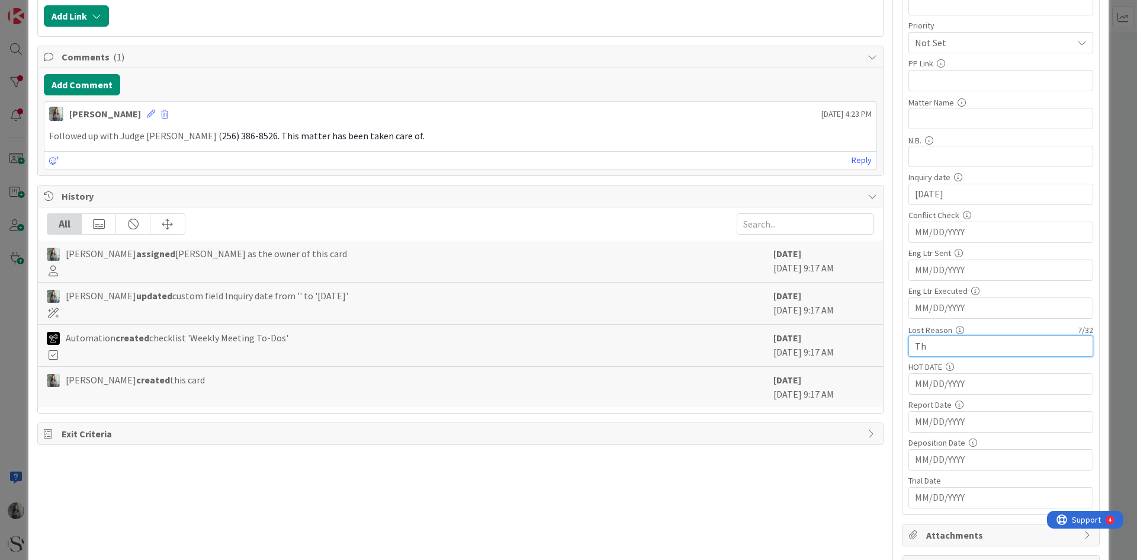
type input "T"
type textarea "x"
type input "N"
type textarea "x"
type input "No longer nee"
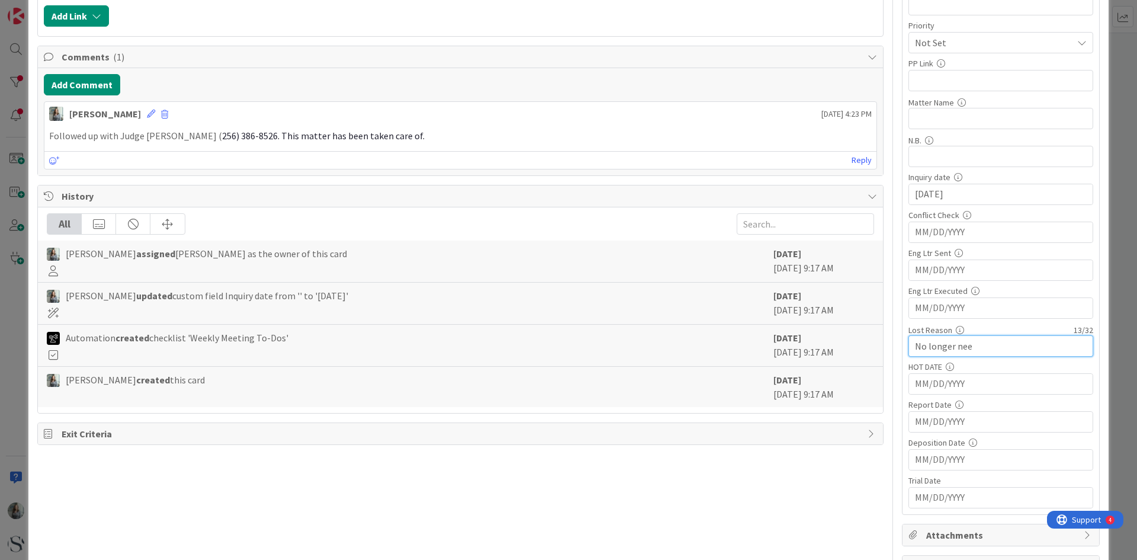
type textarea "x"
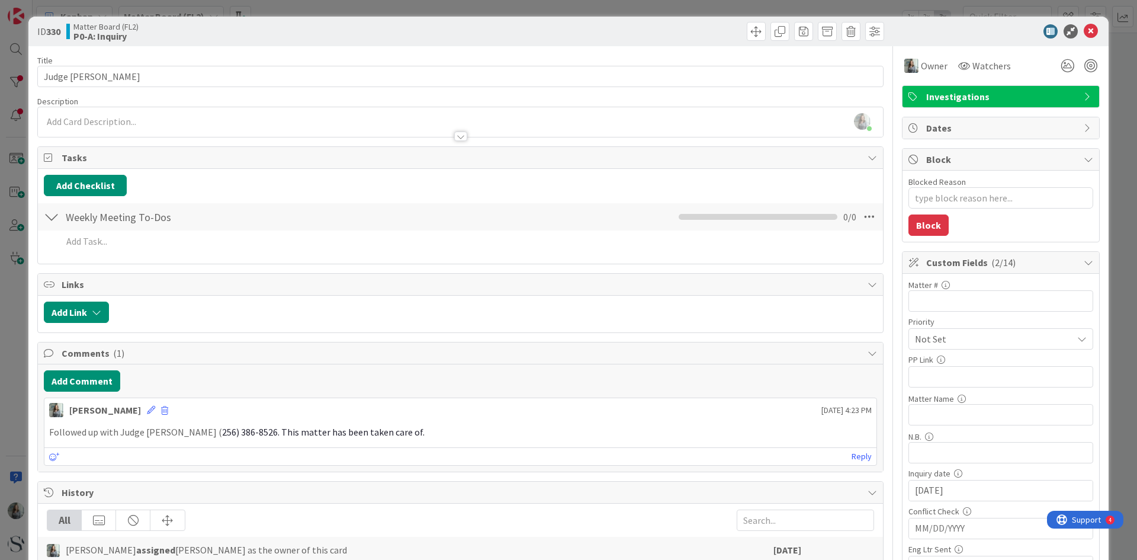
type input "No longer nee"
click at [1084, 31] on icon at bounding box center [1091, 31] width 14 height 14
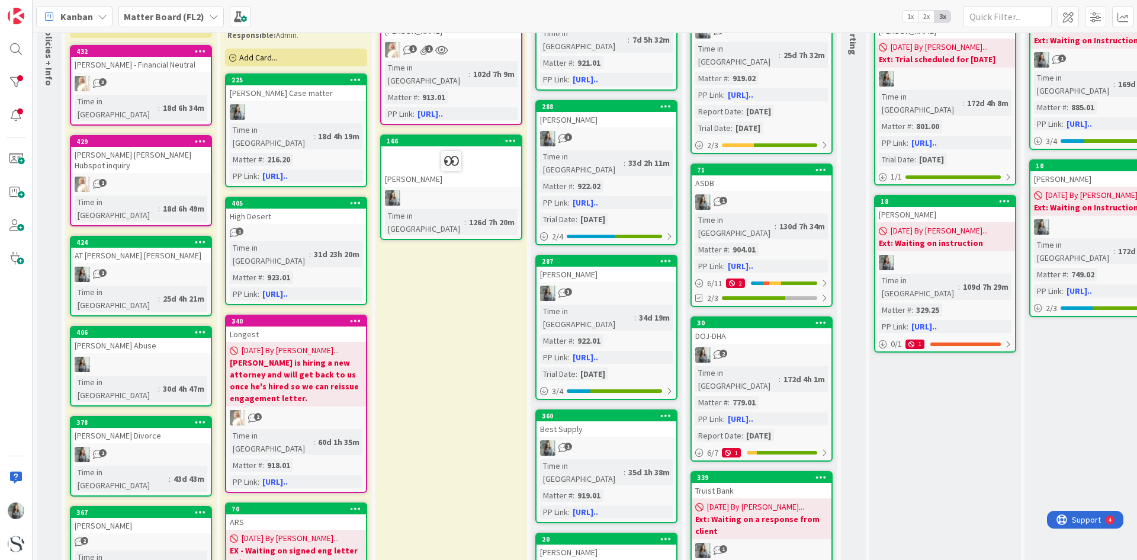
scroll to position [178, 0]
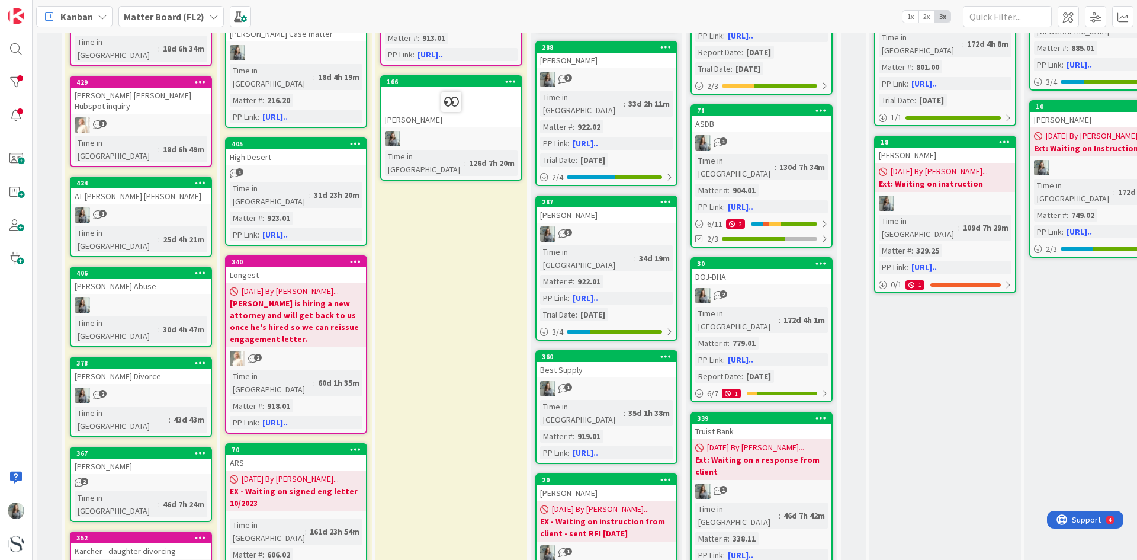
click at [131, 368] on div "[PERSON_NAME] Divorce" at bounding box center [141, 375] width 140 height 15
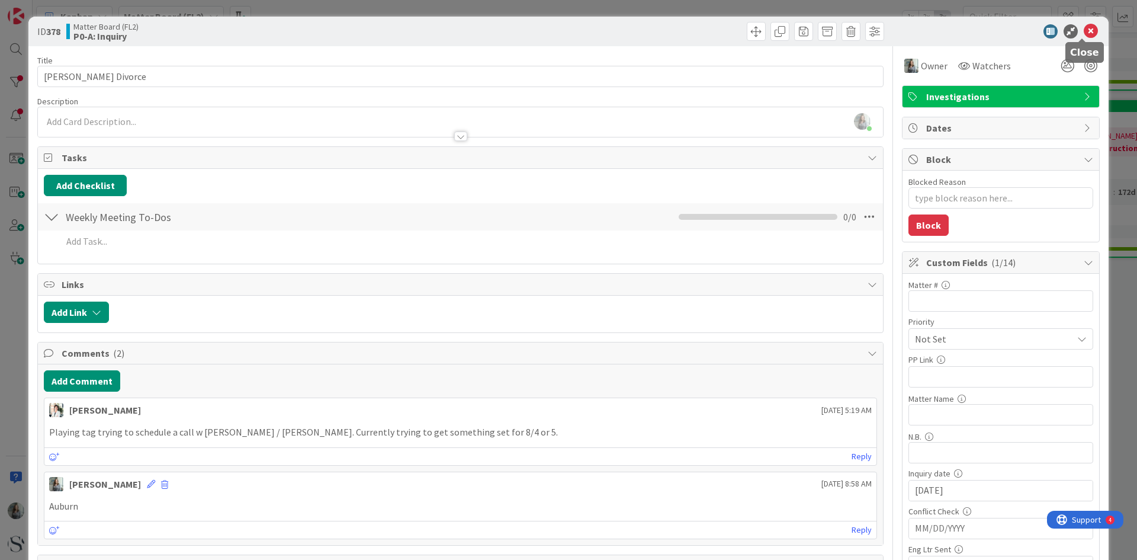
click at [1084, 32] on icon at bounding box center [1091, 31] width 14 height 14
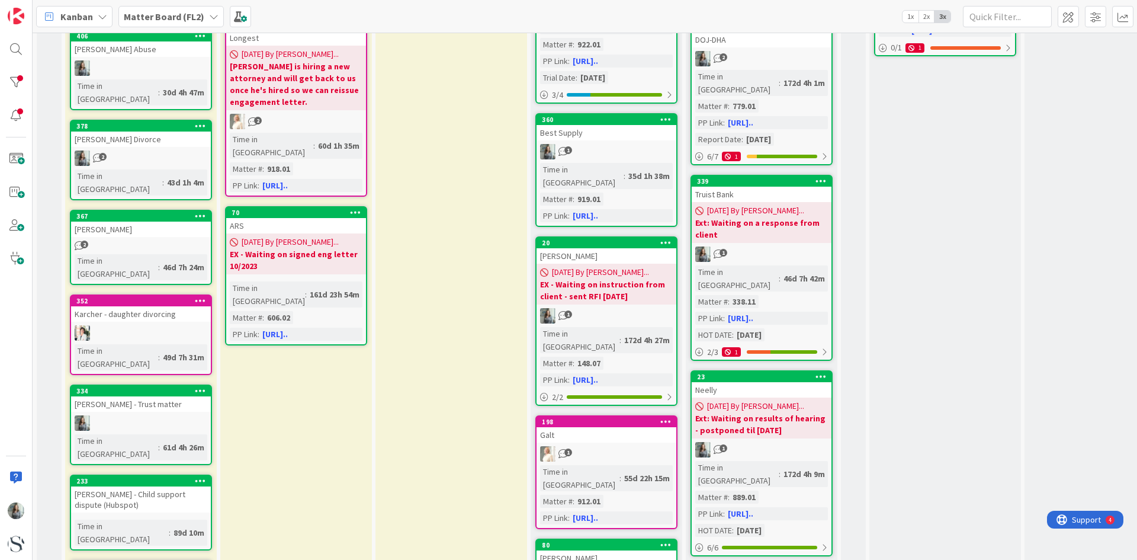
scroll to position [474, 0]
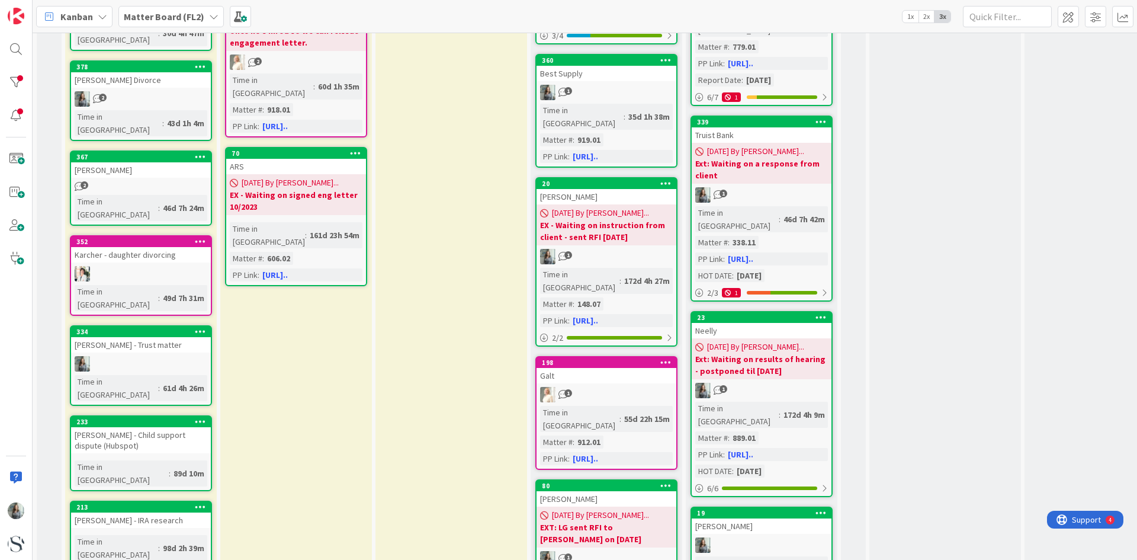
click at [164, 427] on div "[PERSON_NAME] - Child support dispute (Hubspot)" at bounding box center [141, 440] width 140 height 26
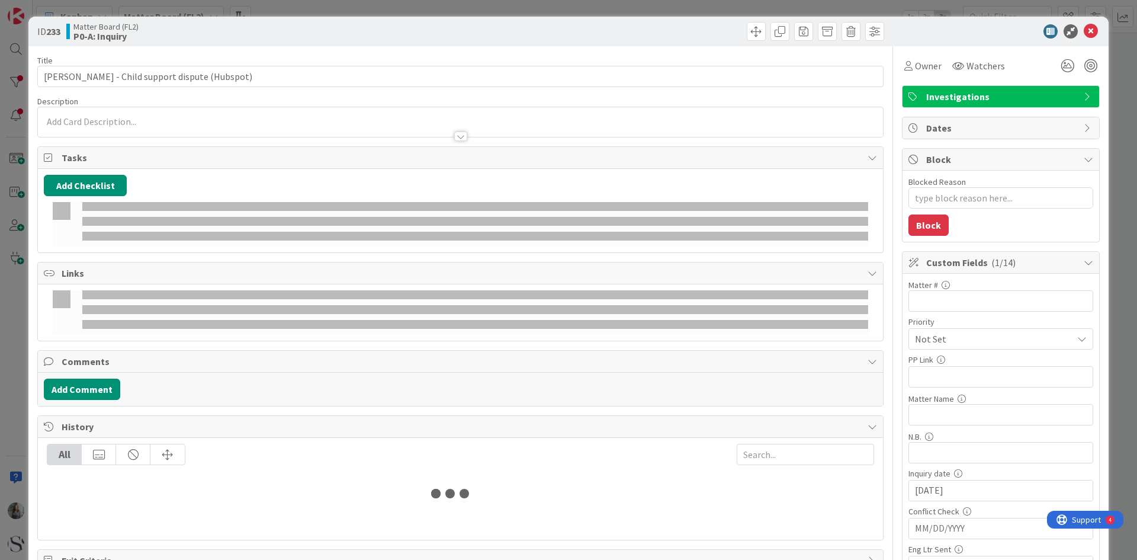
type textarea "x"
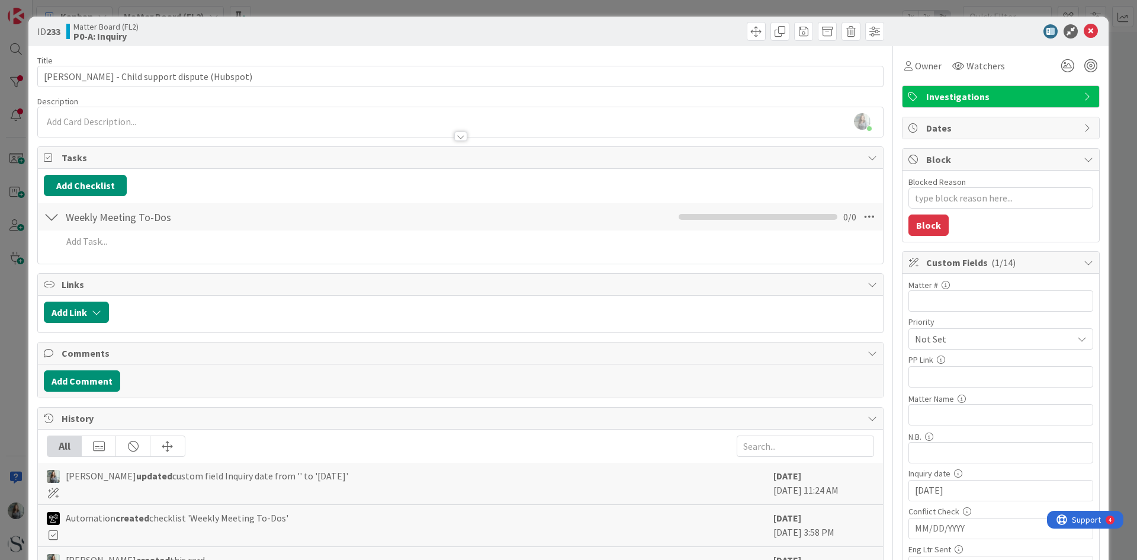
scroll to position [59, 0]
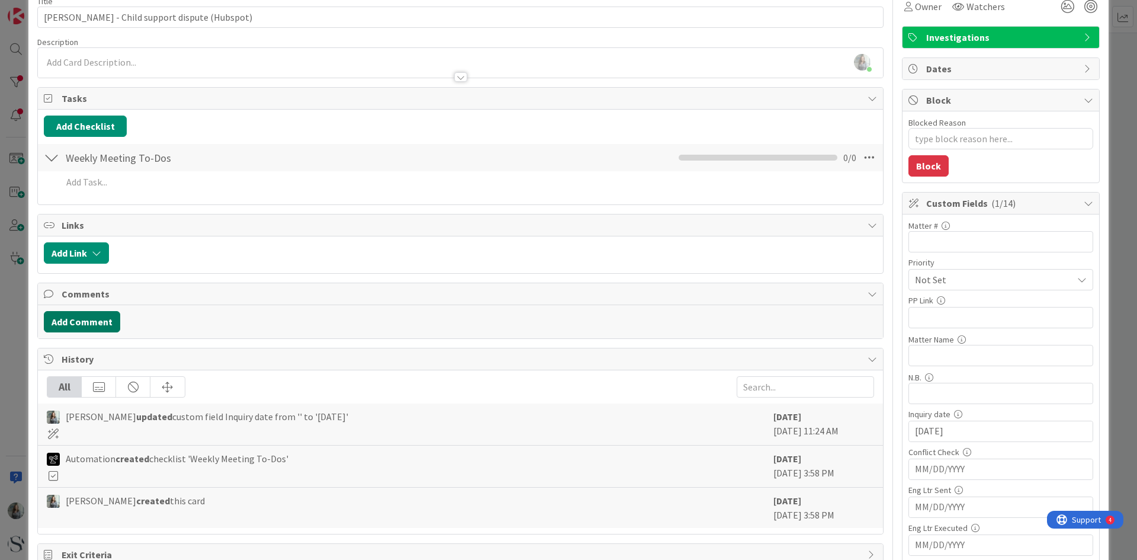
click at [85, 322] on button "Add Comment" at bounding box center [82, 321] width 76 height 21
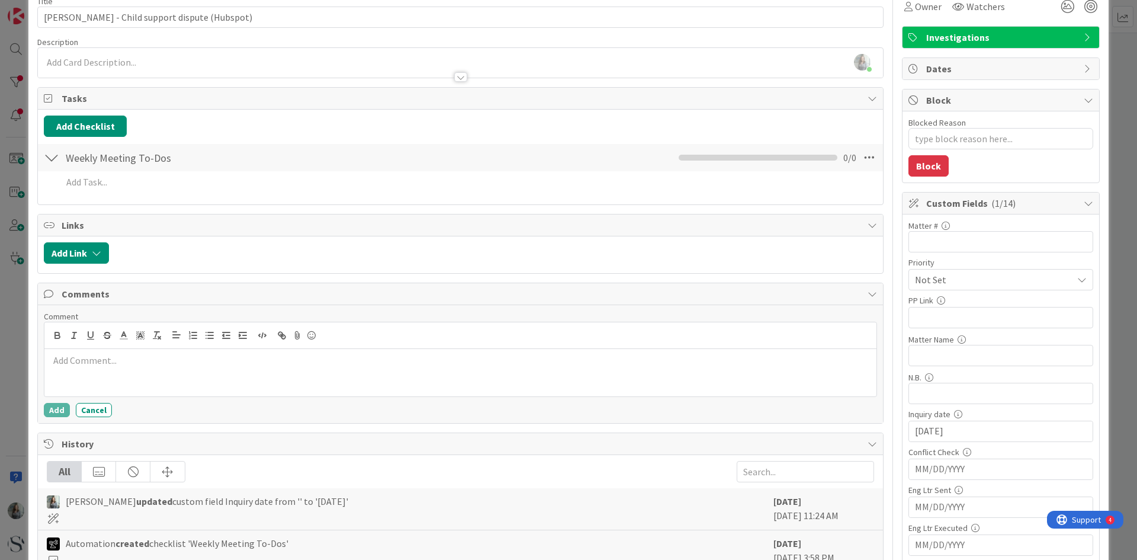
click at [90, 355] on p at bounding box center [460, 361] width 823 height 14
click at [50, 419] on div "Comment Sent email on status update Add Cancel" at bounding box center [460, 364] width 845 height 118
click at [52, 415] on button "Add" at bounding box center [57, 410] width 26 height 14
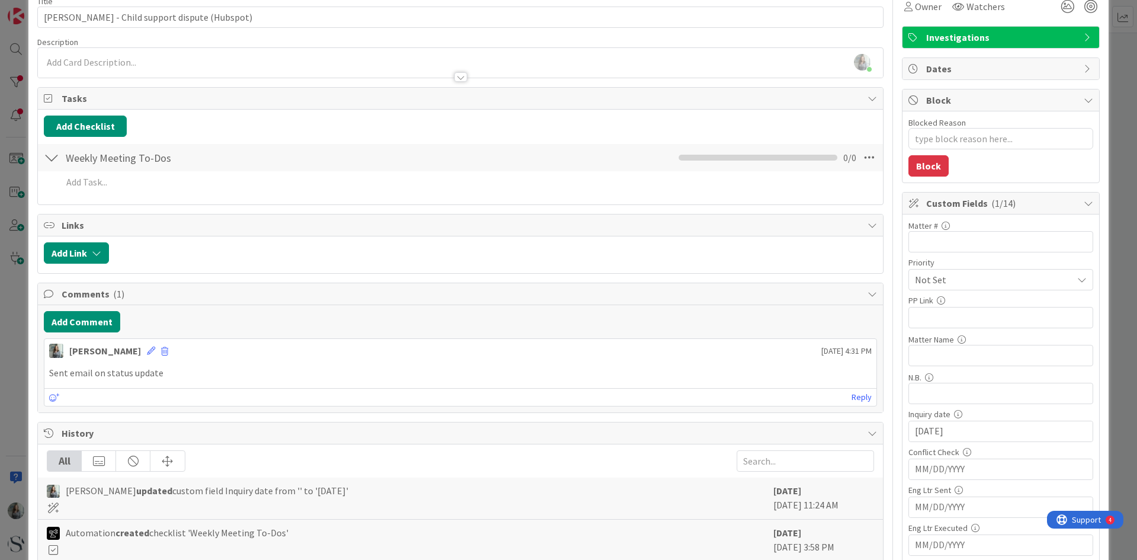
scroll to position [0, 0]
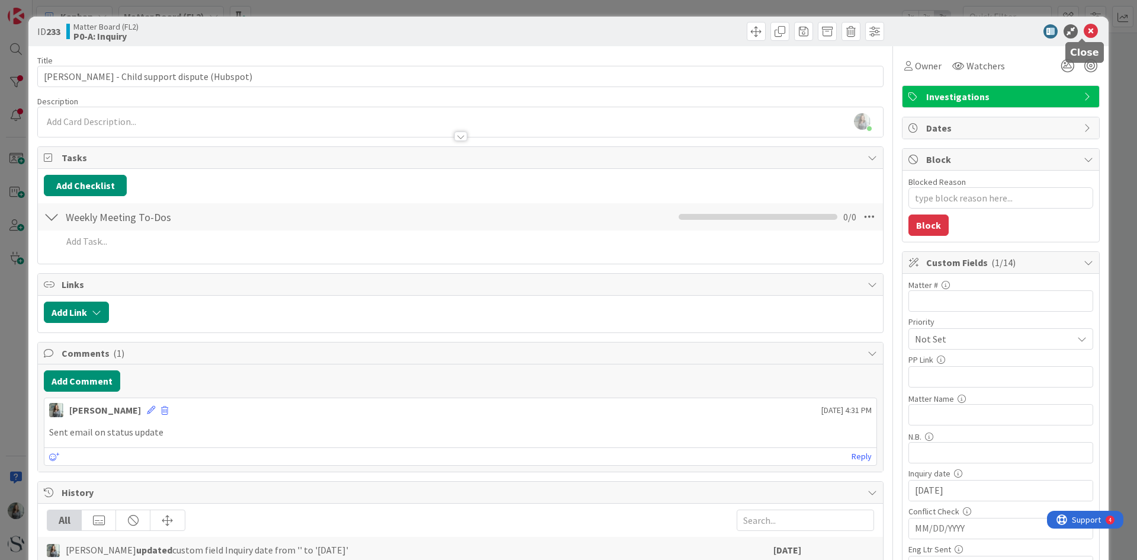
click at [1084, 33] on icon at bounding box center [1091, 31] width 14 height 14
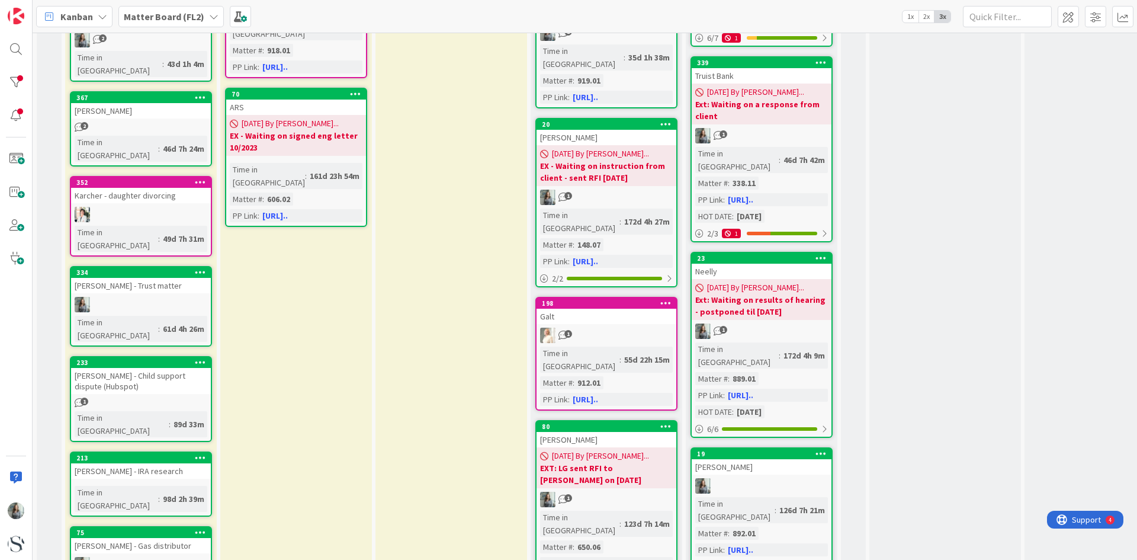
scroll to position [592, 0]
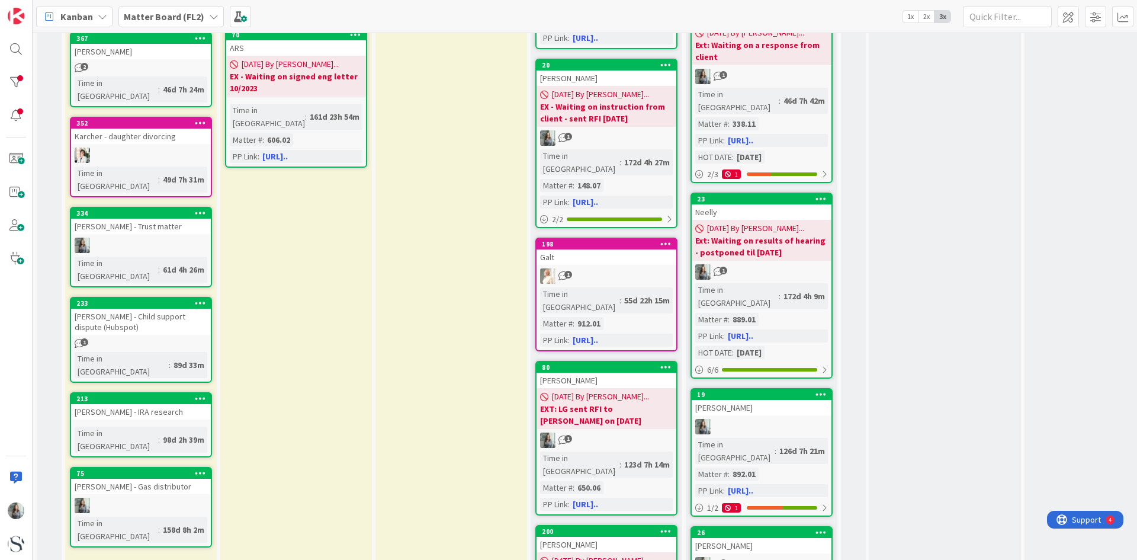
click at [155, 467] on link "75 [PERSON_NAME] - Gas distributor Time in [GEOGRAPHIC_DATA] : 158d 8h 2m" at bounding box center [141, 507] width 142 height 81
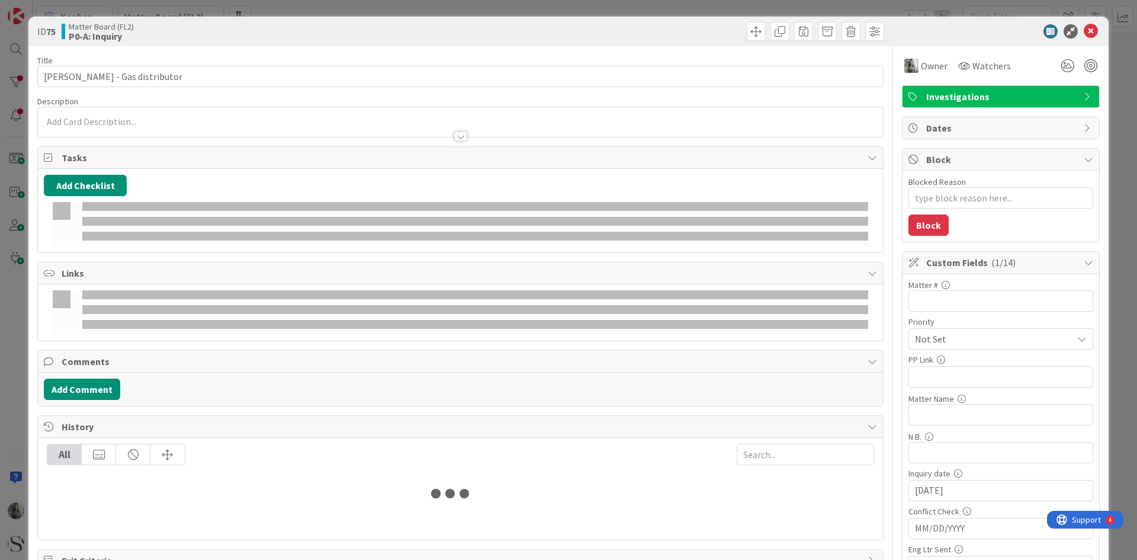
type textarea "x"
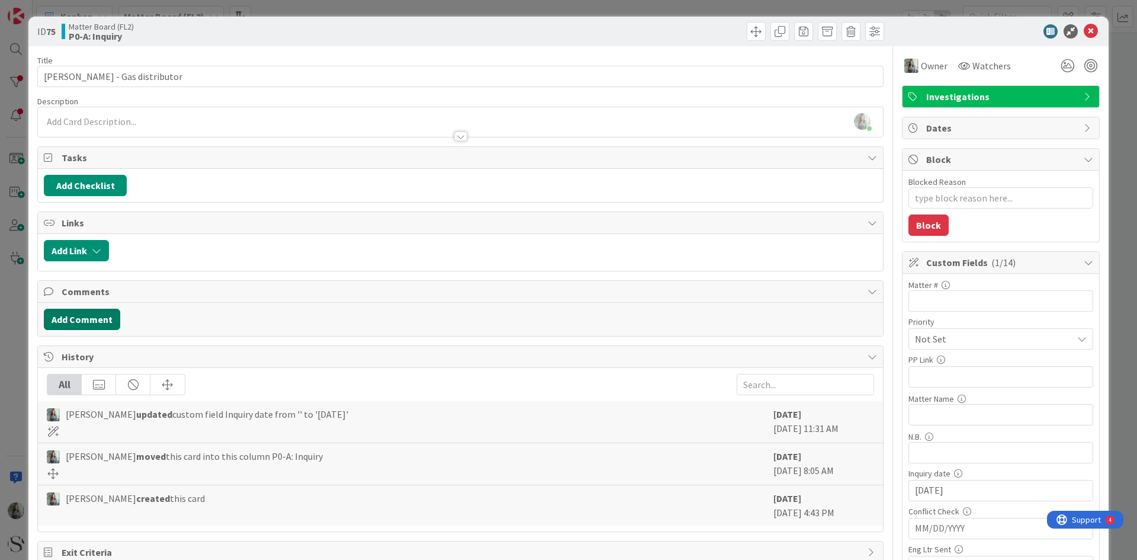
click at [80, 316] on button "Add Comment" at bounding box center [82, 319] width 76 height 21
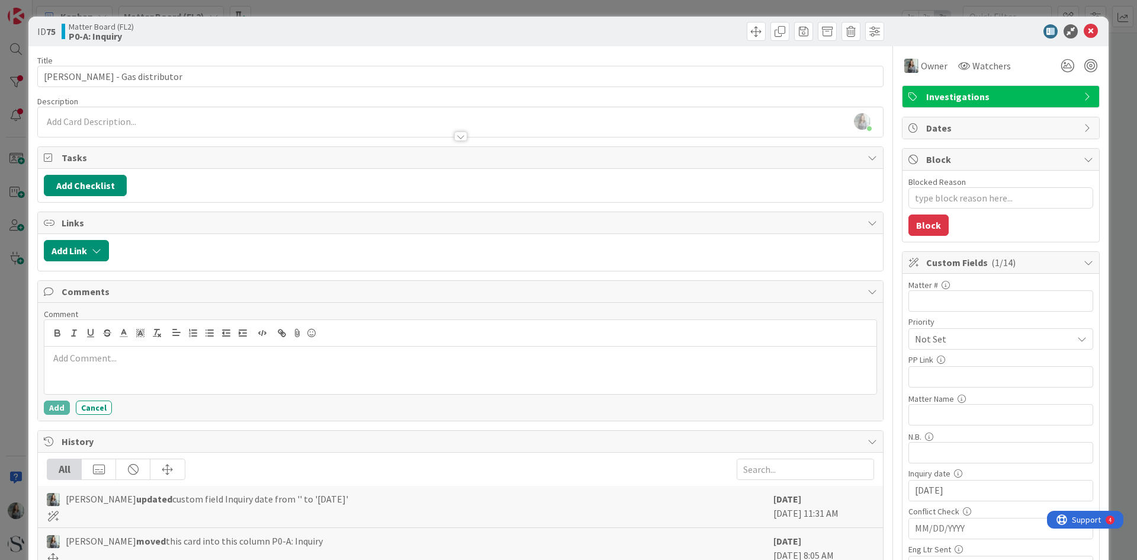
click at [140, 361] on p at bounding box center [460, 358] width 823 height 14
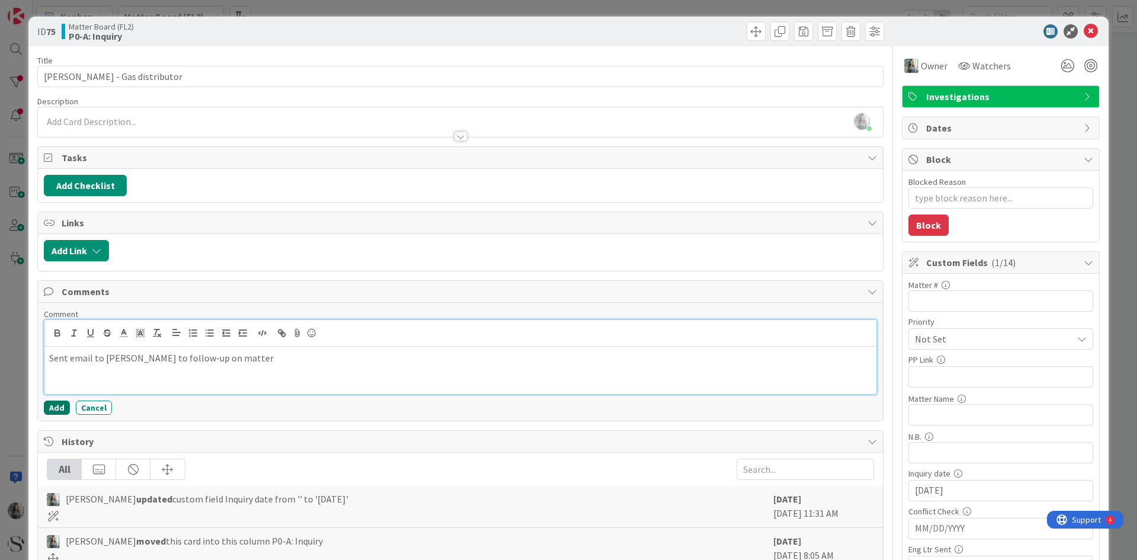
click at [49, 407] on button "Add" at bounding box center [57, 407] width 26 height 14
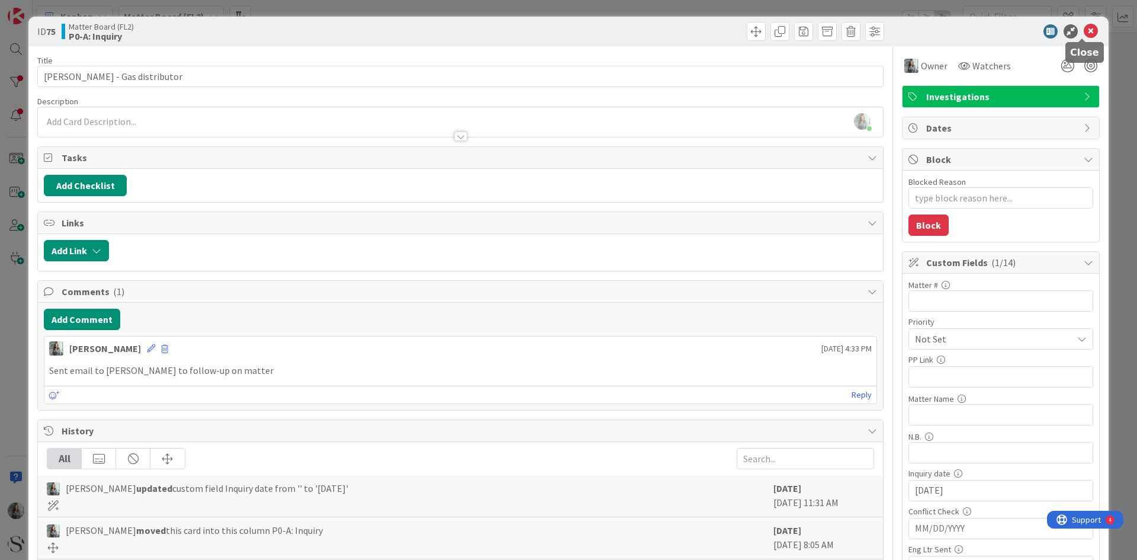
click at [1084, 28] on icon at bounding box center [1091, 31] width 14 height 14
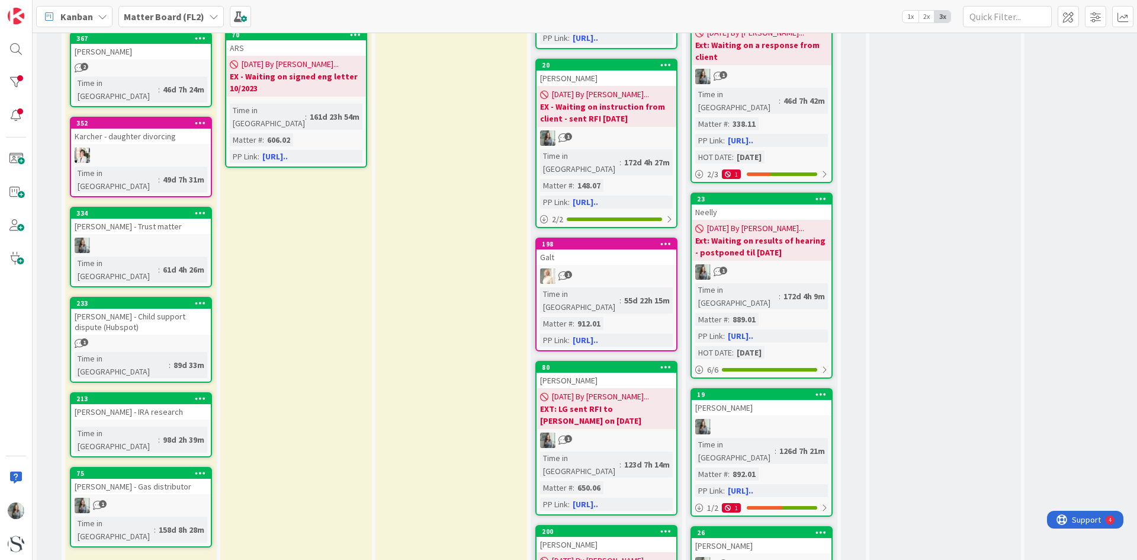
click at [154, 497] on div "1" at bounding box center [141, 504] width 140 height 15
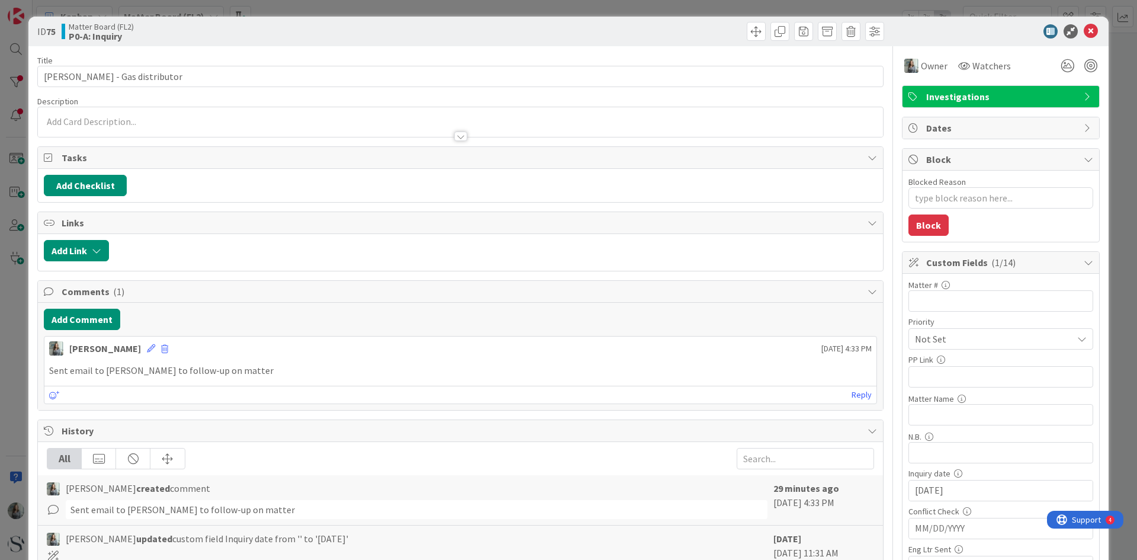
type textarea "x"
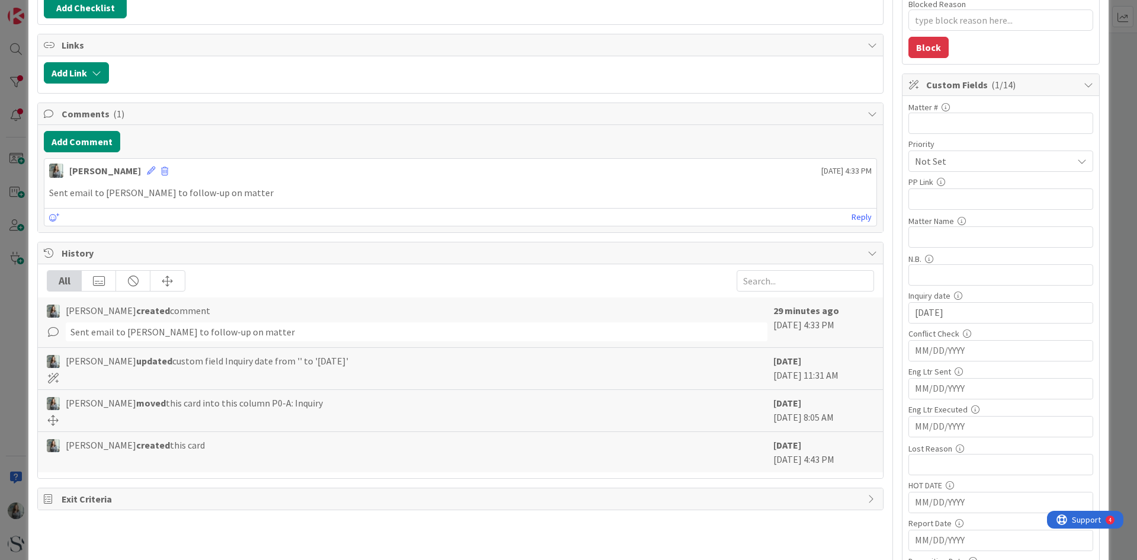
scroll to position [237, 0]
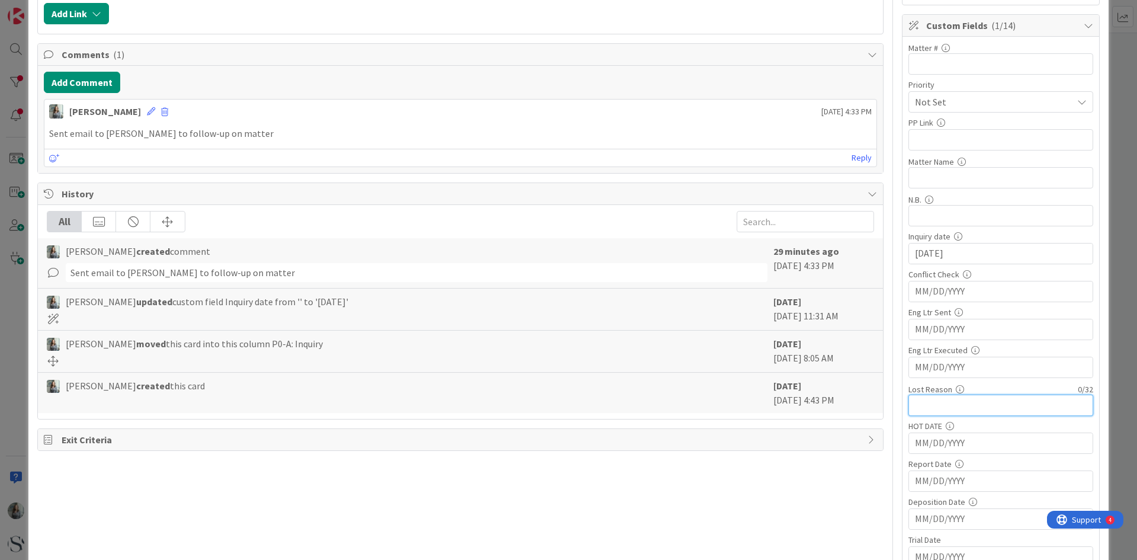
click at [931, 399] on input "text" at bounding box center [1000, 404] width 185 height 21
type input "Matter settled"
type textarea "x"
type input "Matter resolved"
type textarea "x"
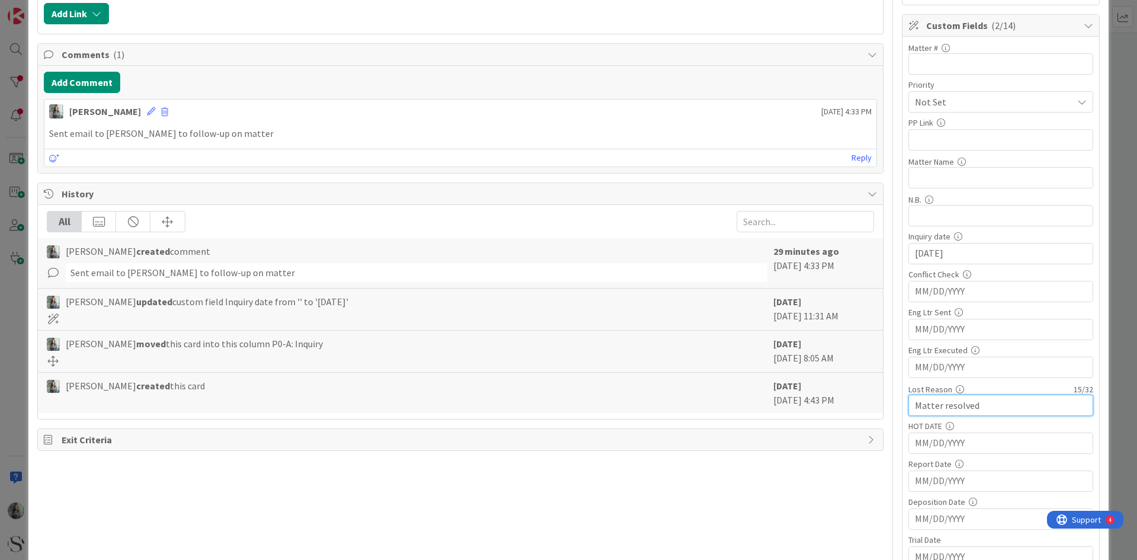
scroll to position [0, 0]
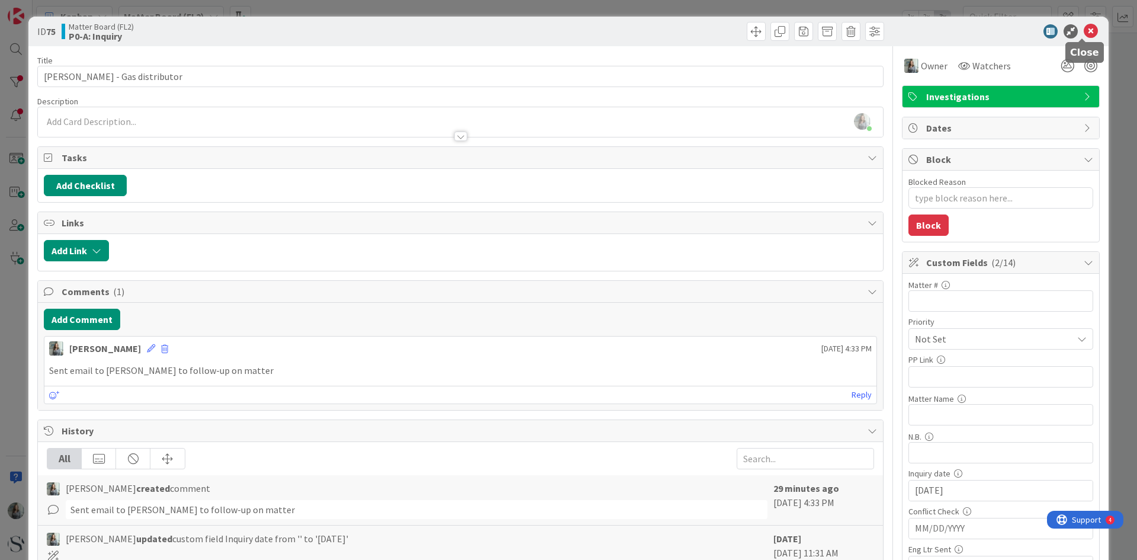
type input "Matter resolved"
click at [1084, 35] on icon at bounding box center [1091, 31] width 14 height 14
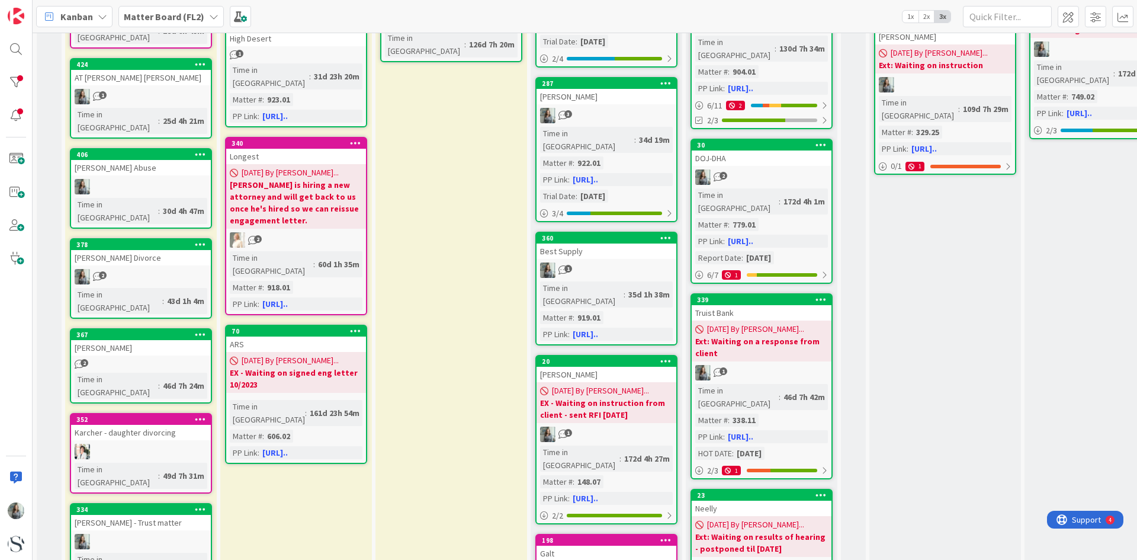
scroll to position [415, 0]
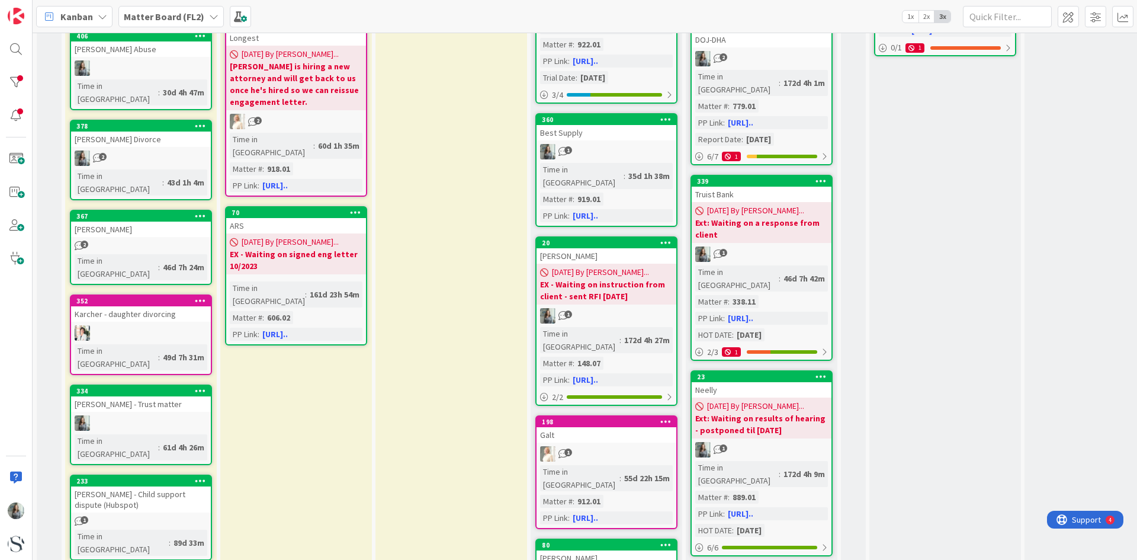
click at [137, 486] on div "[PERSON_NAME] - Child support dispute (Hubspot)" at bounding box center [141, 499] width 140 height 26
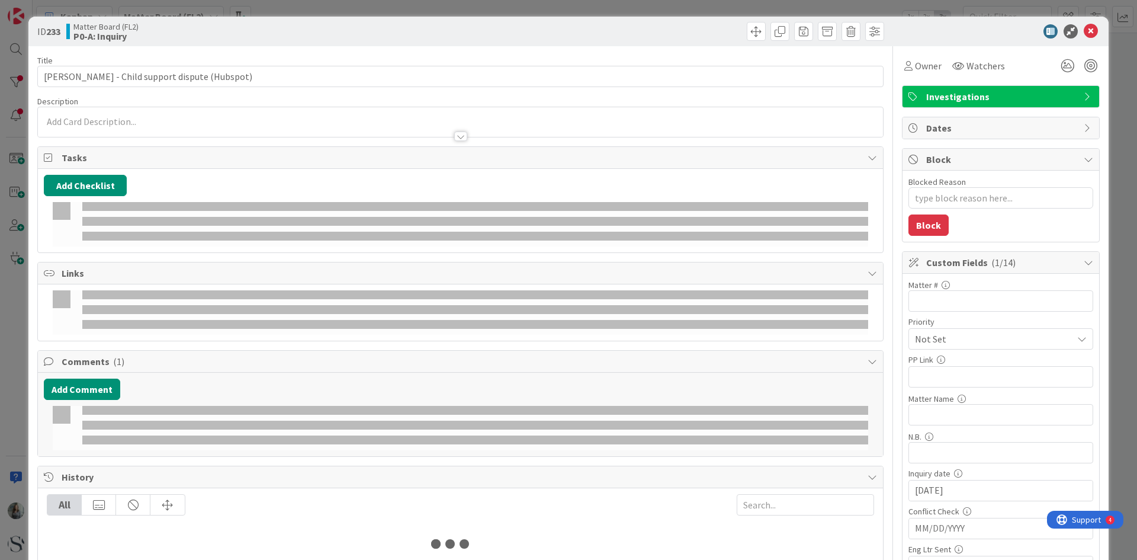
type textarea "x"
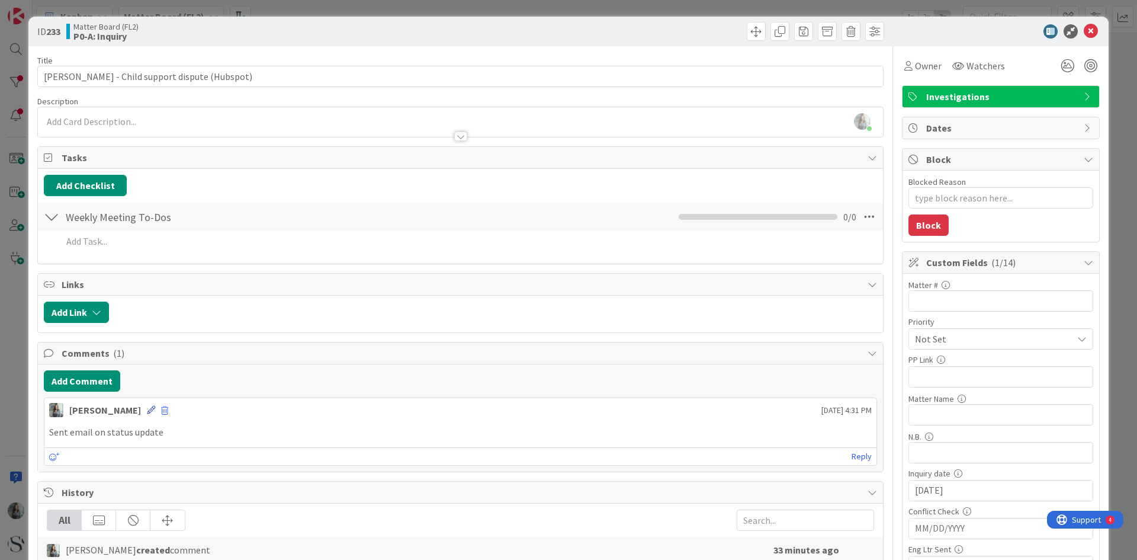
click at [147, 410] on icon at bounding box center [151, 410] width 8 height 8
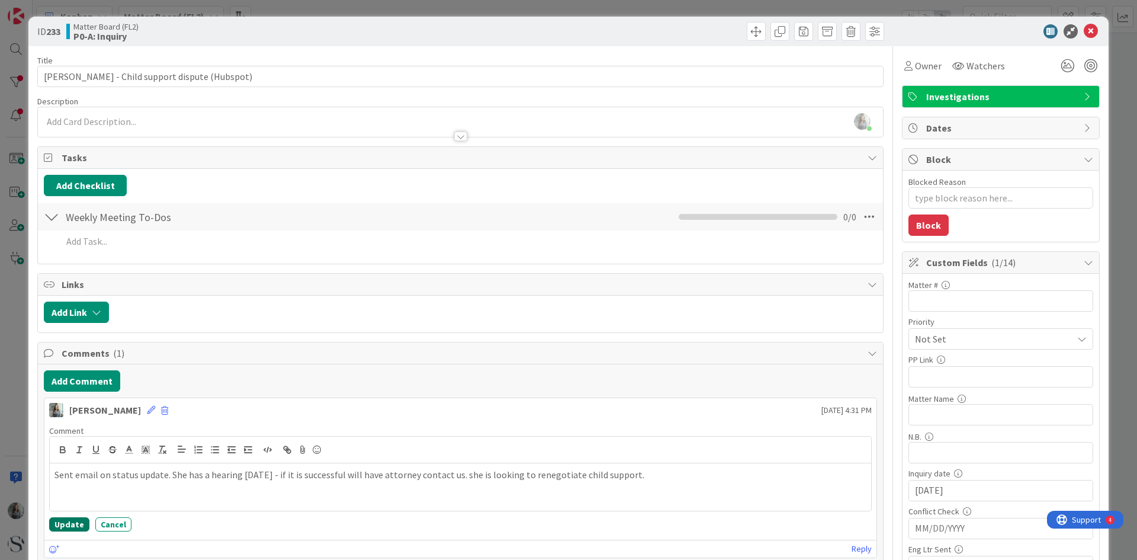
click at [61, 529] on button "Update" at bounding box center [69, 524] width 40 height 14
type textarea "x"
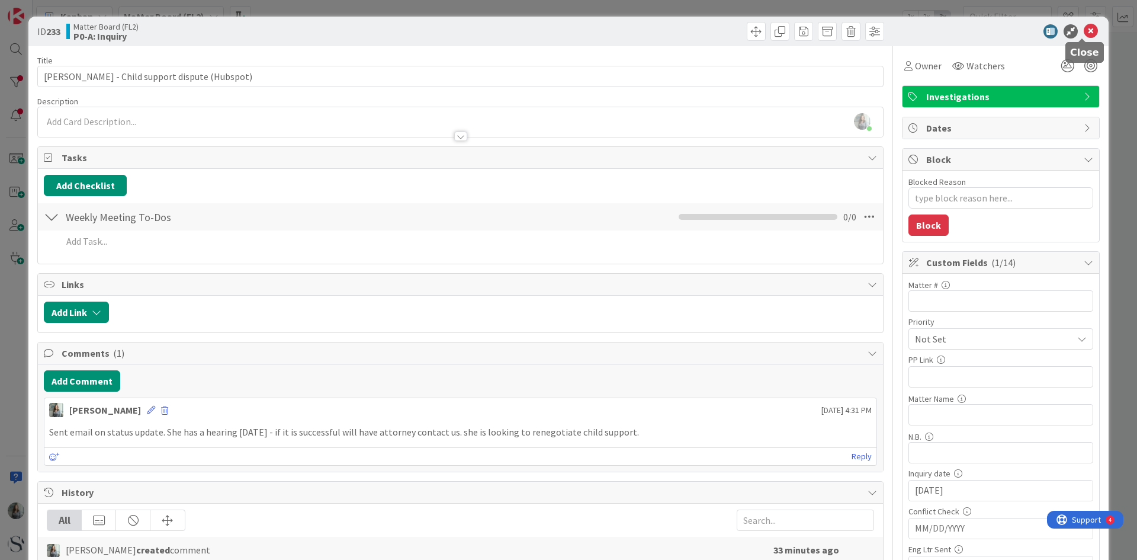
click at [1084, 25] on icon at bounding box center [1091, 31] width 14 height 14
